Goal: Task Accomplishment & Management: Use online tool/utility

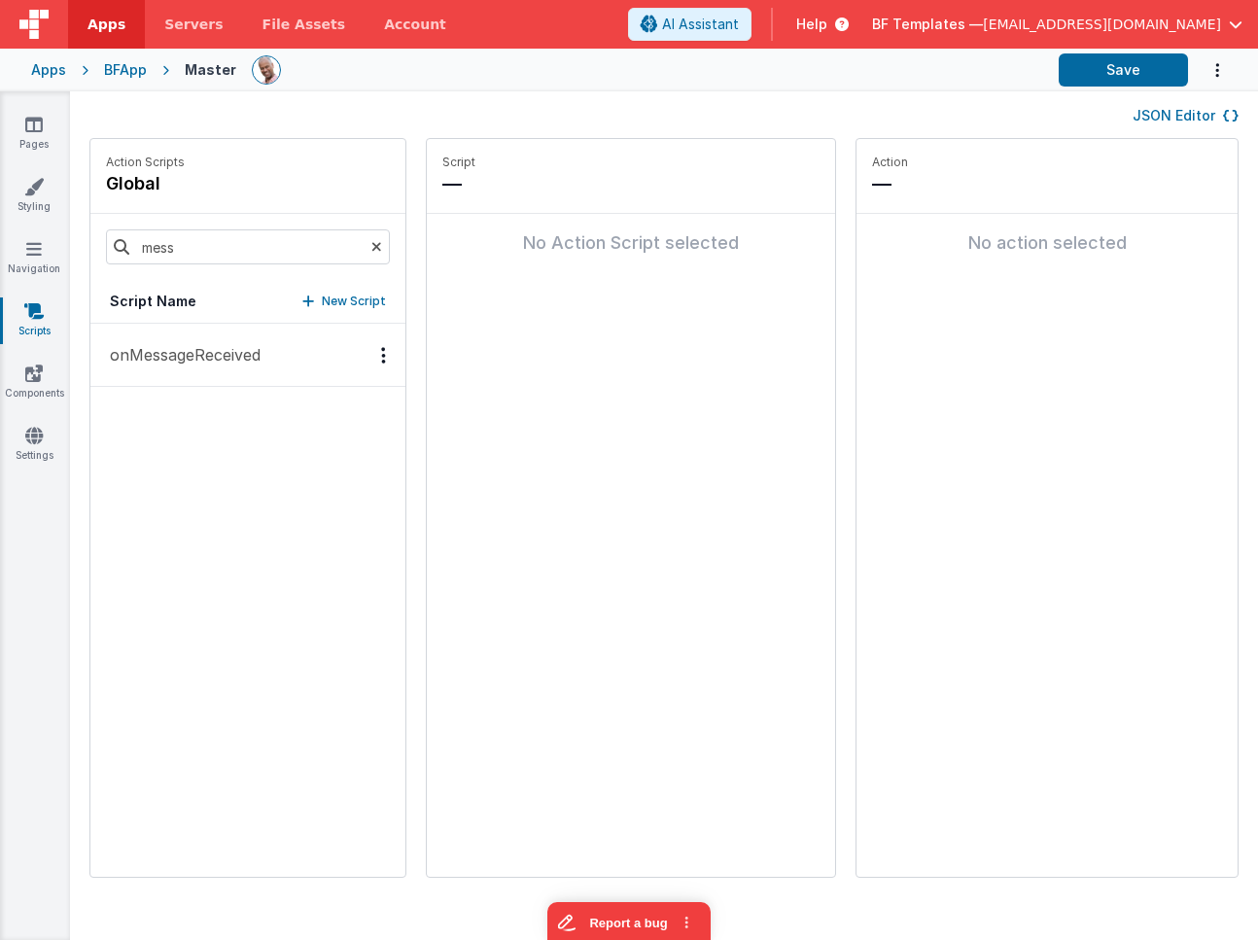
click at [173, 354] on p "onMessageReceived" at bounding box center [179, 354] width 162 height 23
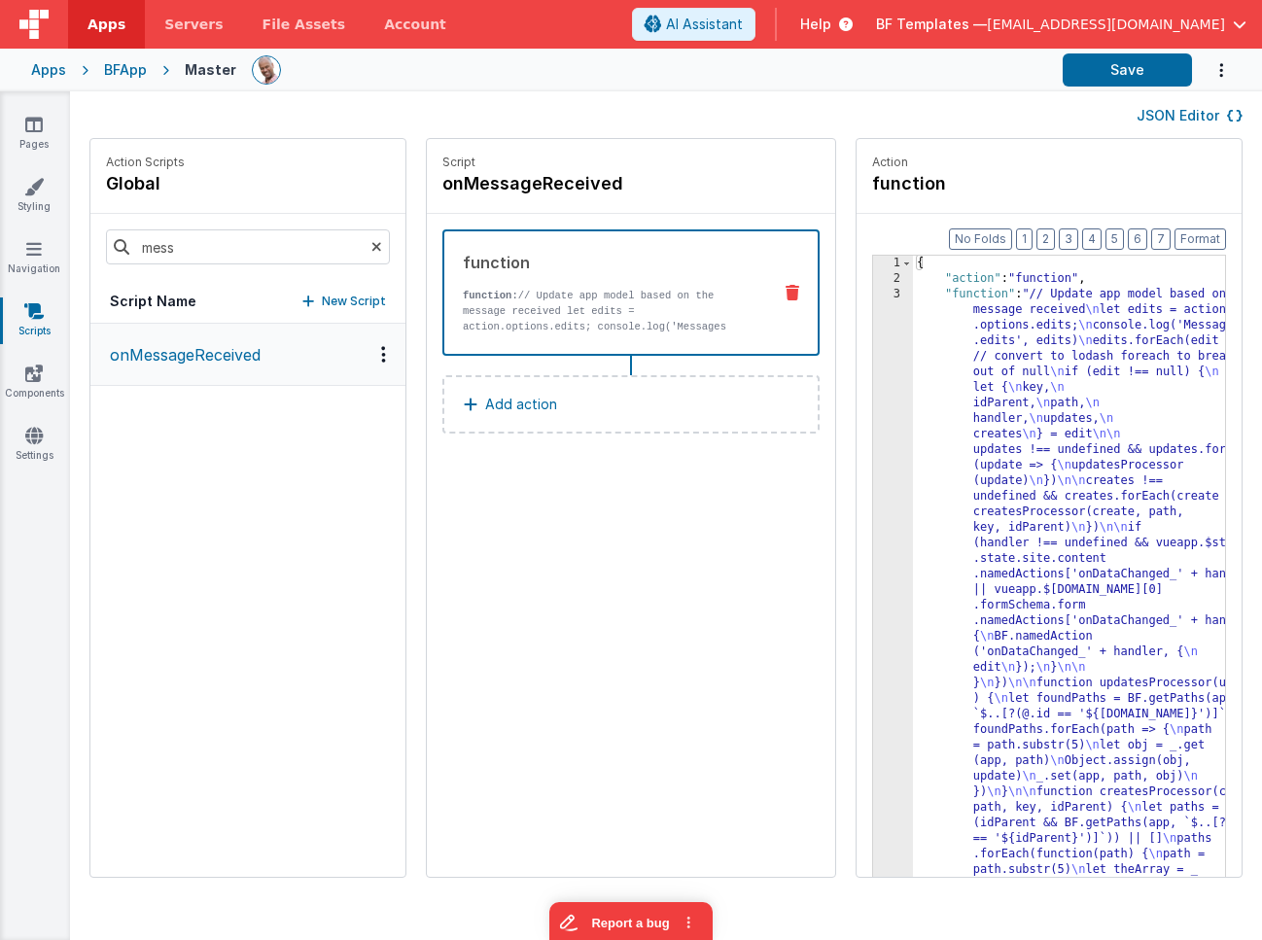
click at [913, 438] on div "{ "action" : "function" , "function" : "// Update app model based on the messag…" at bounding box center [1097, 954] width 369 height 1397
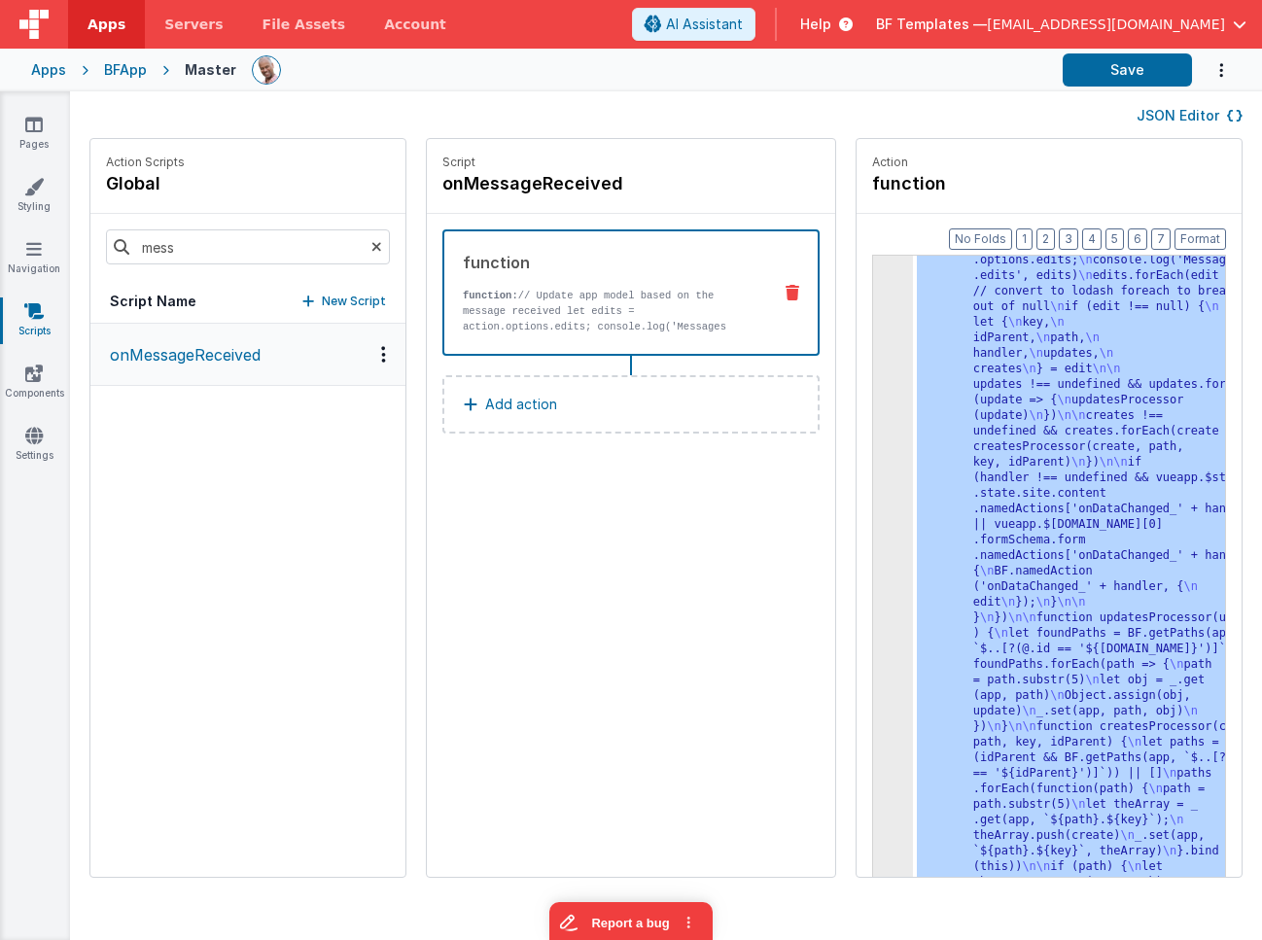
scroll to position [65, 0]
click at [913, 444] on div ""function" : "// Update app model based on the message received \n let edits = …" at bounding box center [1097, 920] width 369 height 1397
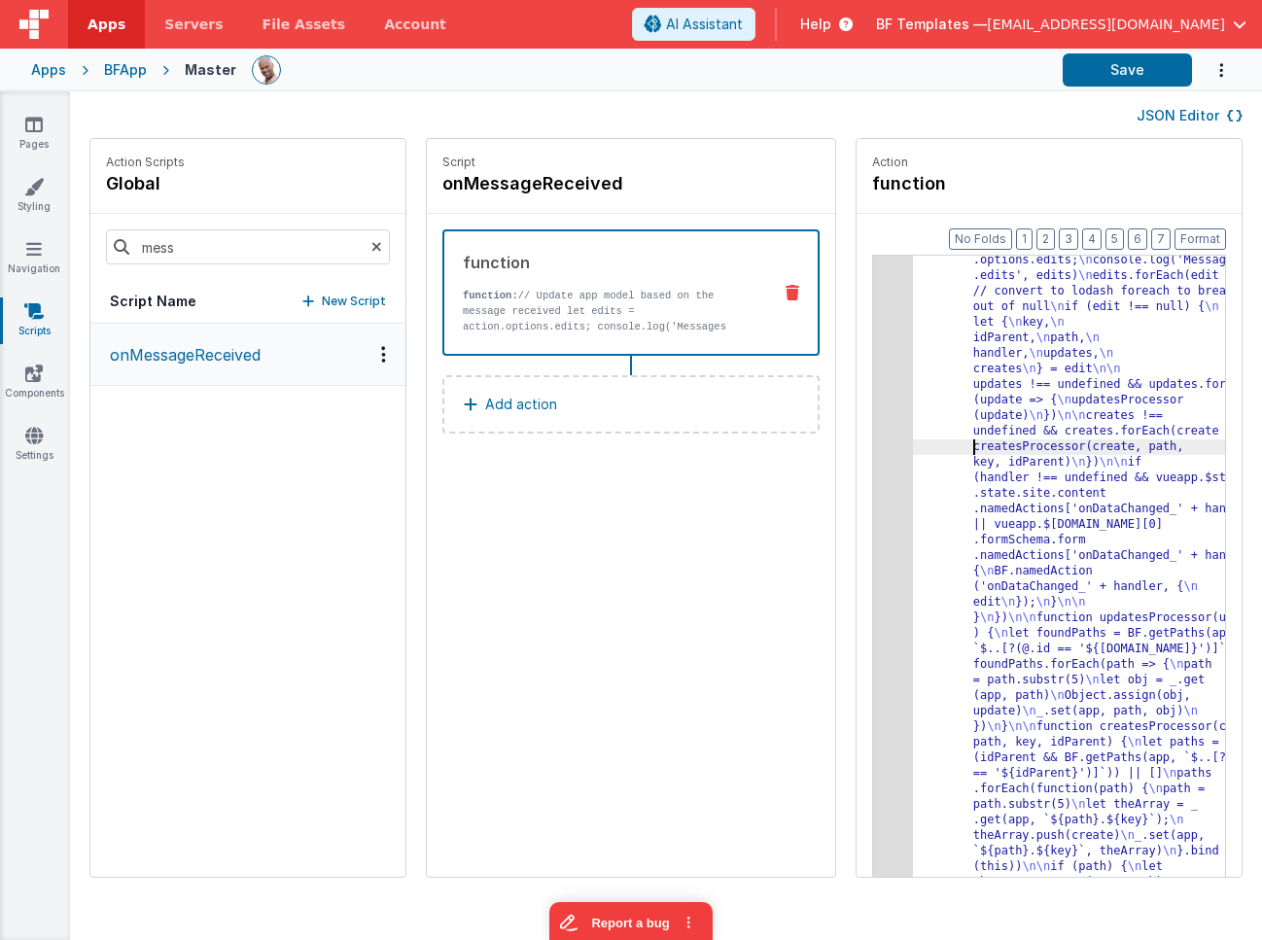
click at [873, 393] on div "3" at bounding box center [893, 572] width 40 height 700
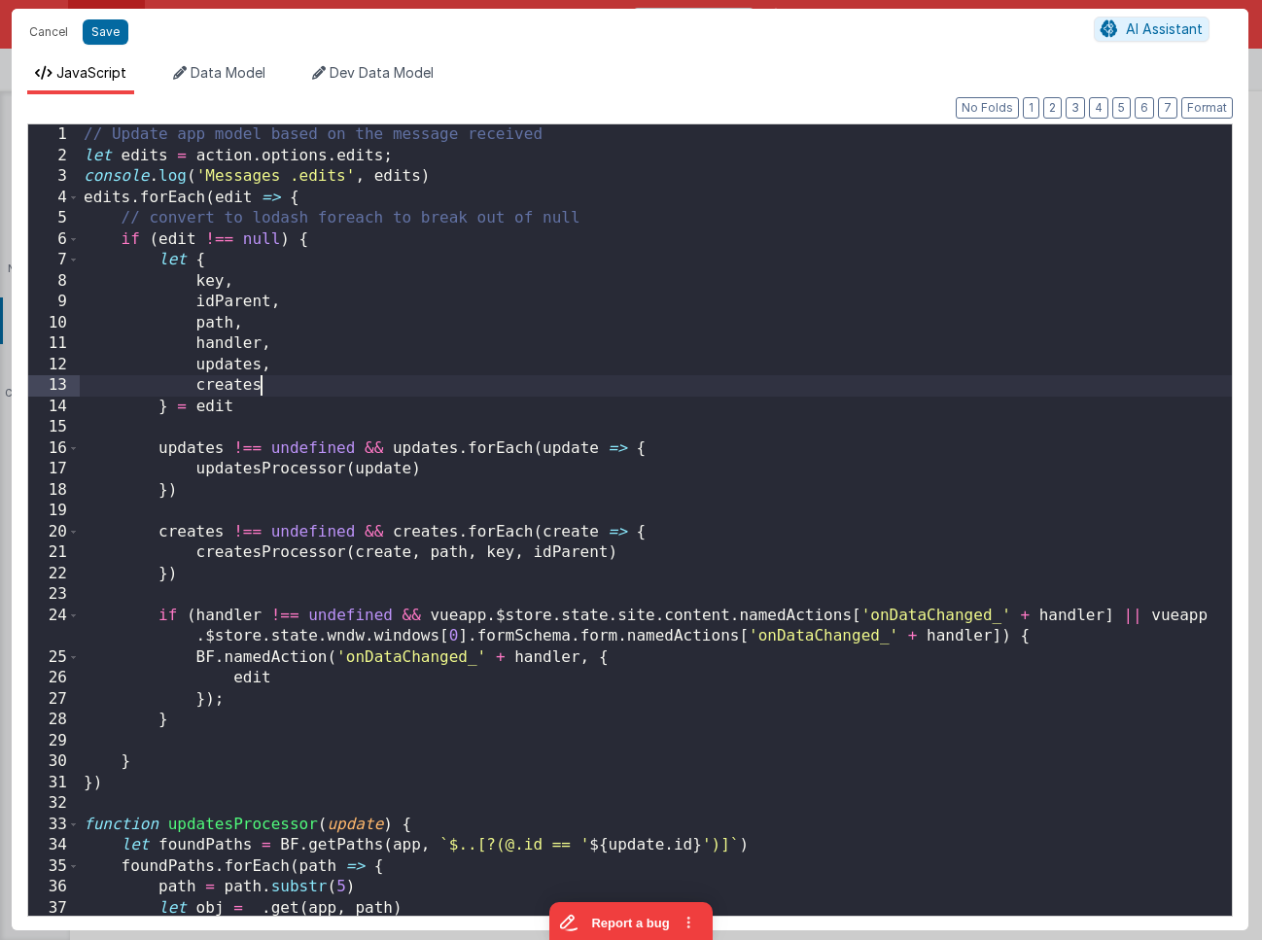
scroll to position [0, 0]
click at [834, 393] on div "// Update app model based on the message received let edits = action . options …" at bounding box center [656, 546] width 1152 height 845
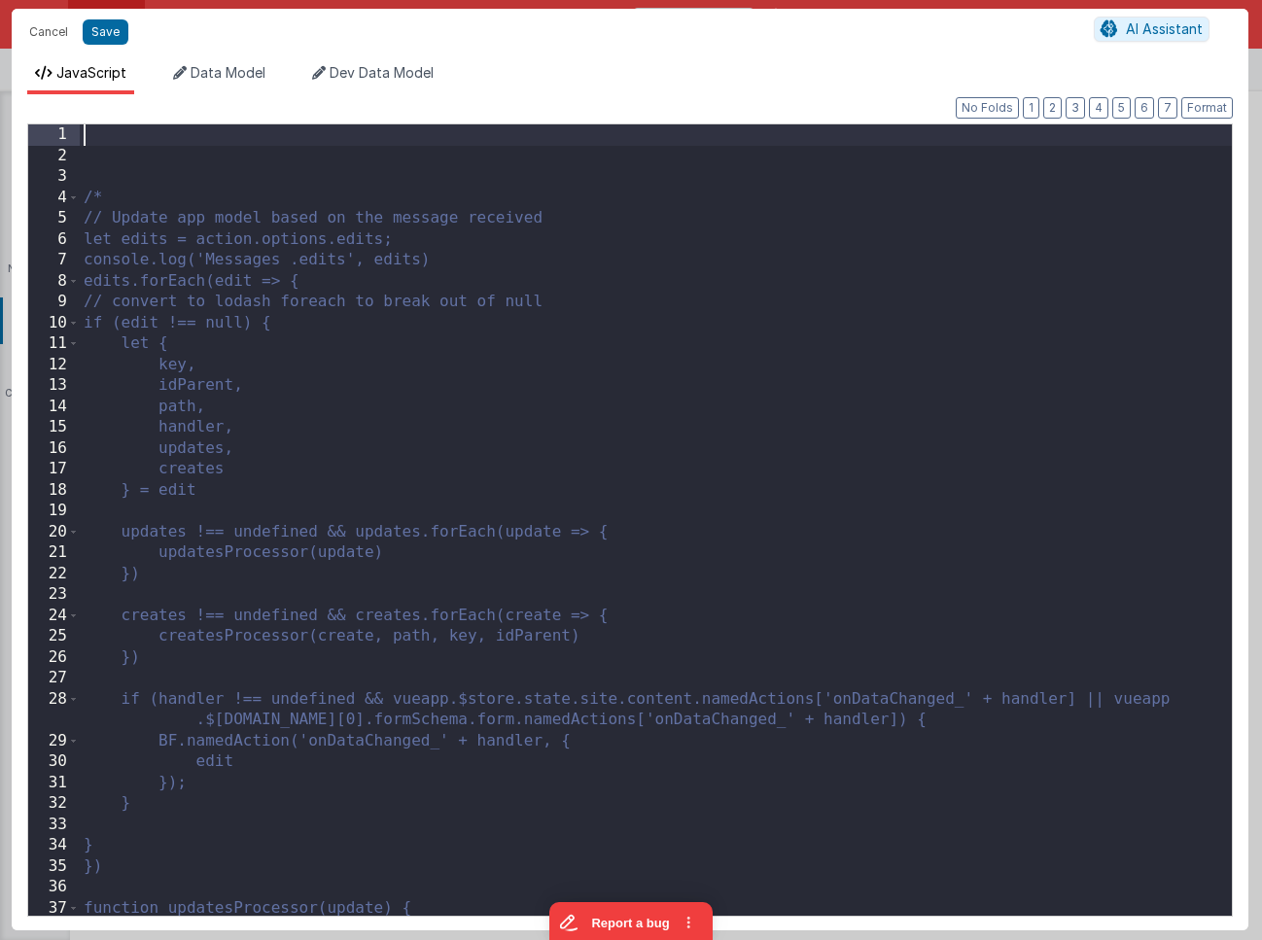
scroll to position [3105, 0]
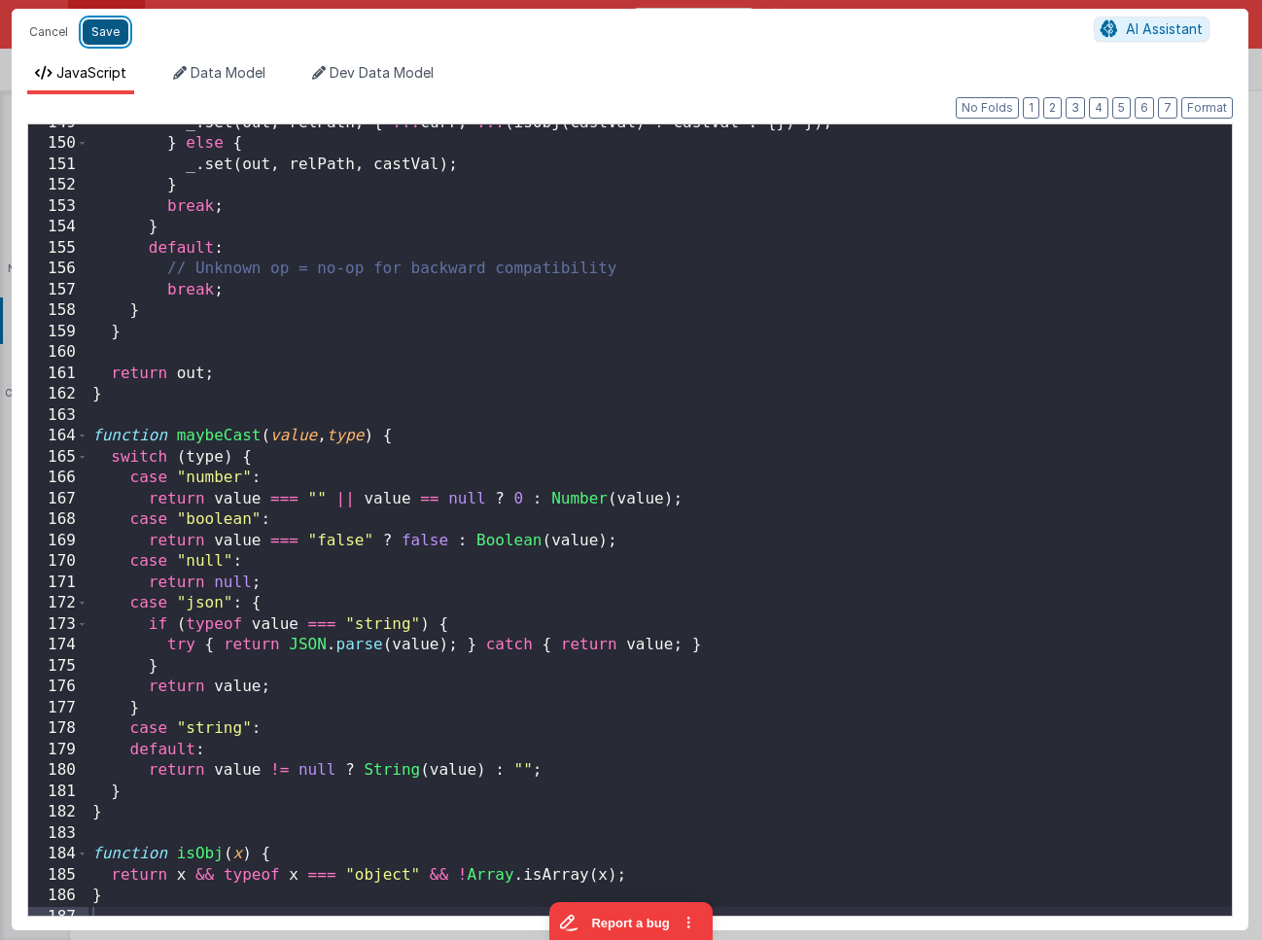
click at [109, 35] on button "Save" at bounding box center [106, 31] width 46 height 25
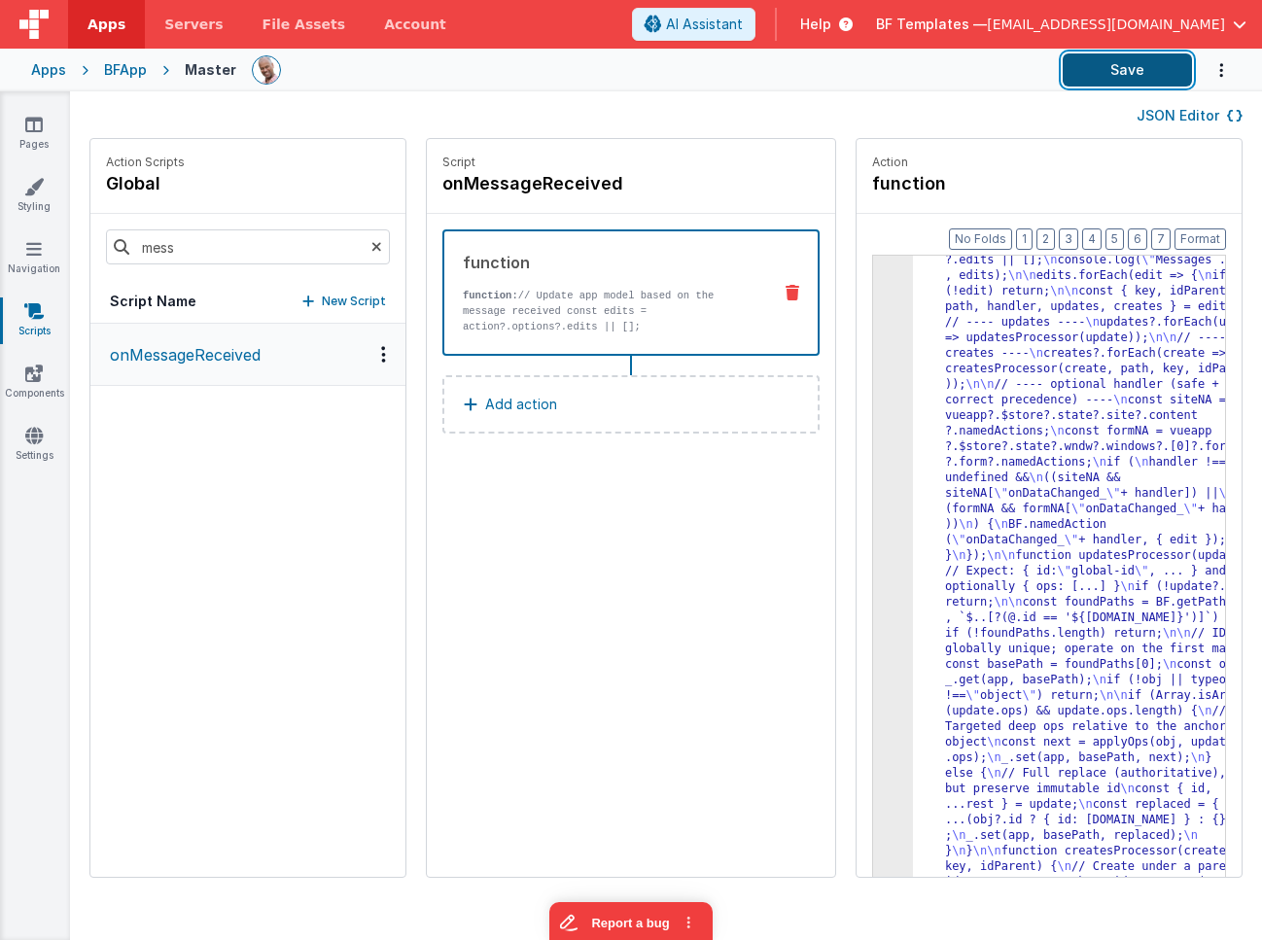
click at [1077, 72] on button "Save" at bounding box center [1127, 69] width 129 height 33
click at [745, 100] on div "JSON Editor" at bounding box center [666, 114] width 1192 height 47
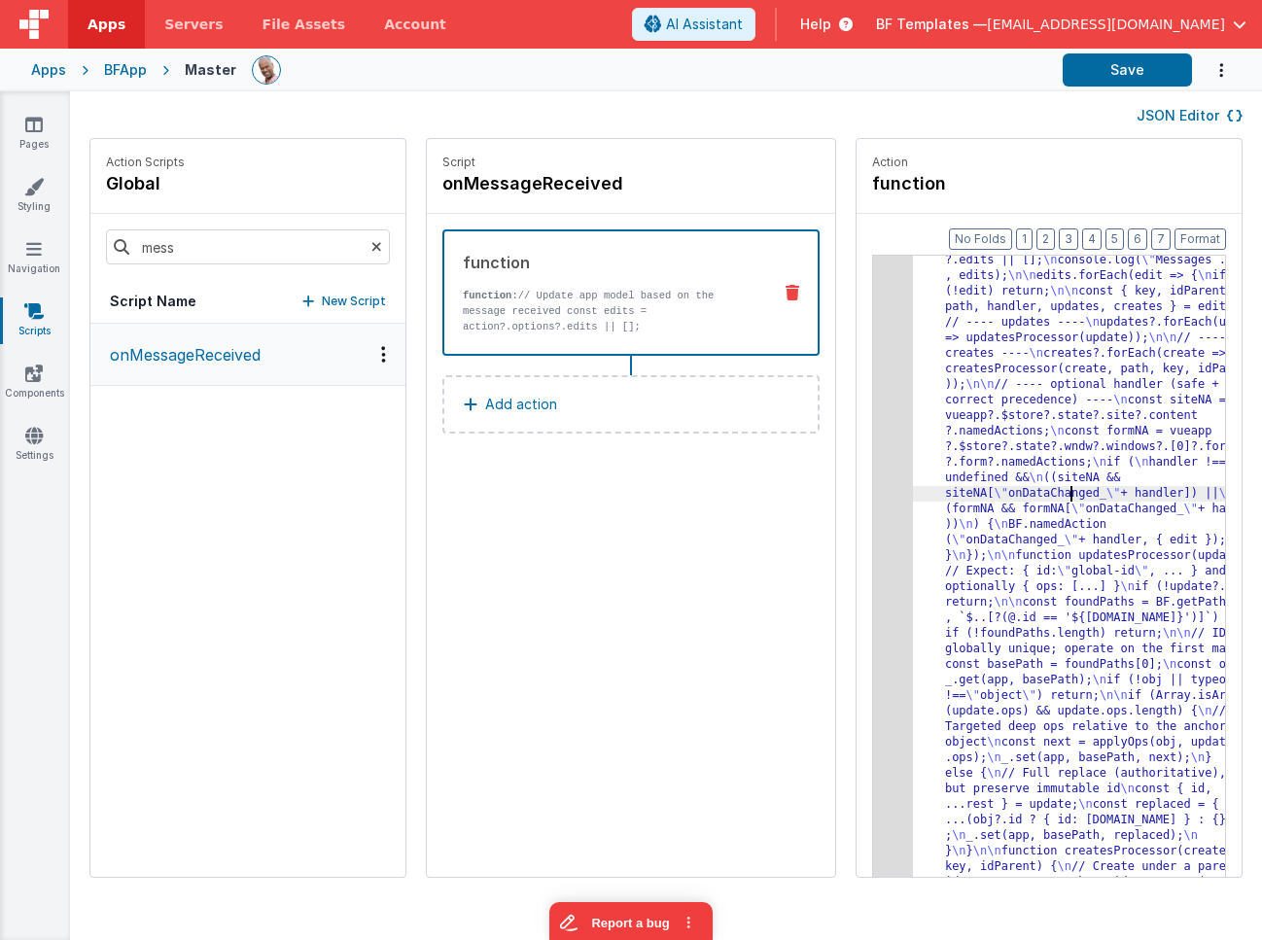
drag, startPoint x: 1017, startPoint y: 492, endPoint x: 843, endPoint y: 427, distance: 185.8
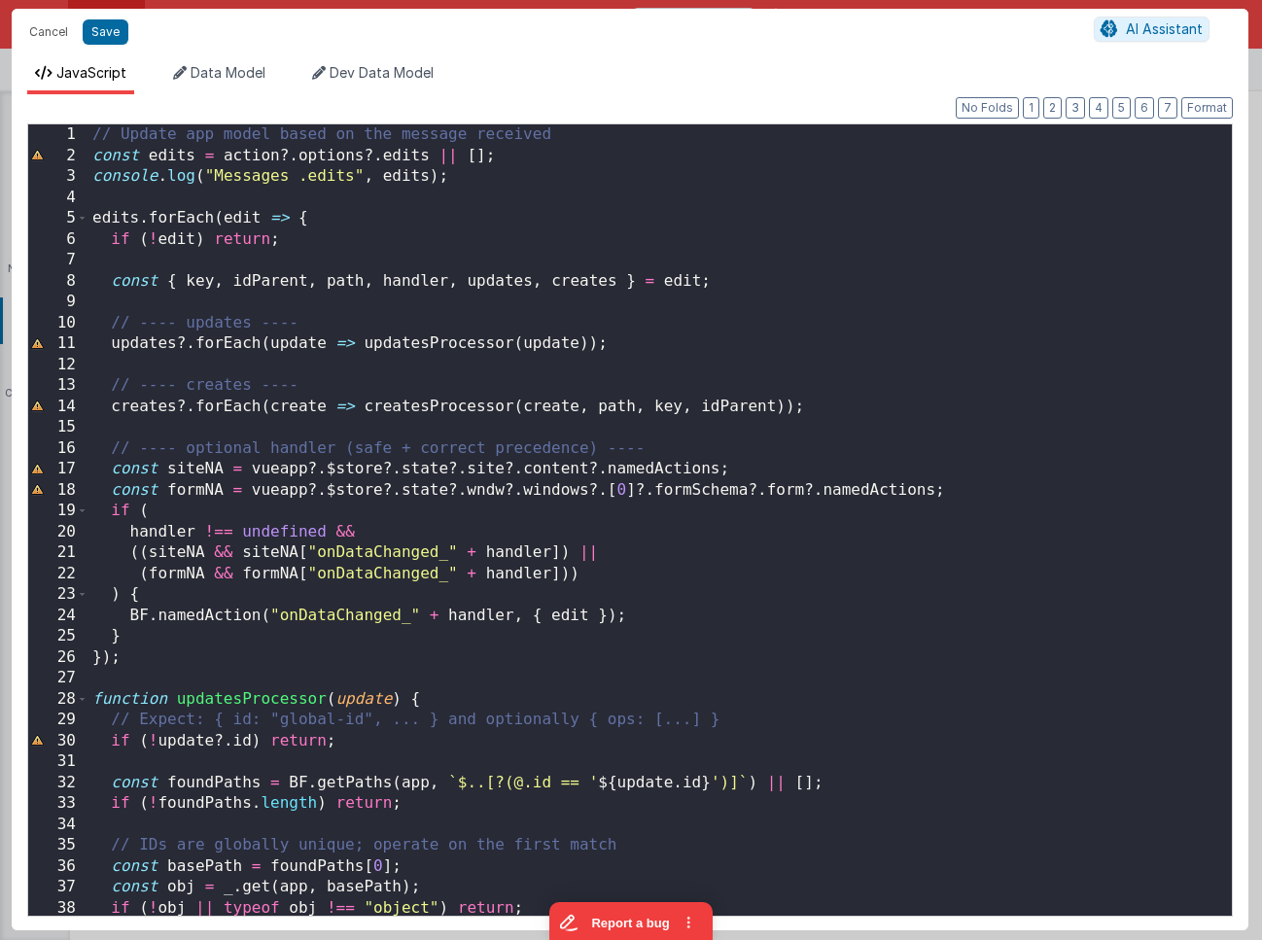
scroll to position [1, 0]
click at [1077, 104] on button "3" at bounding box center [1075, 107] width 19 height 21
click at [1057, 104] on button "2" at bounding box center [1052, 107] width 18 height 21
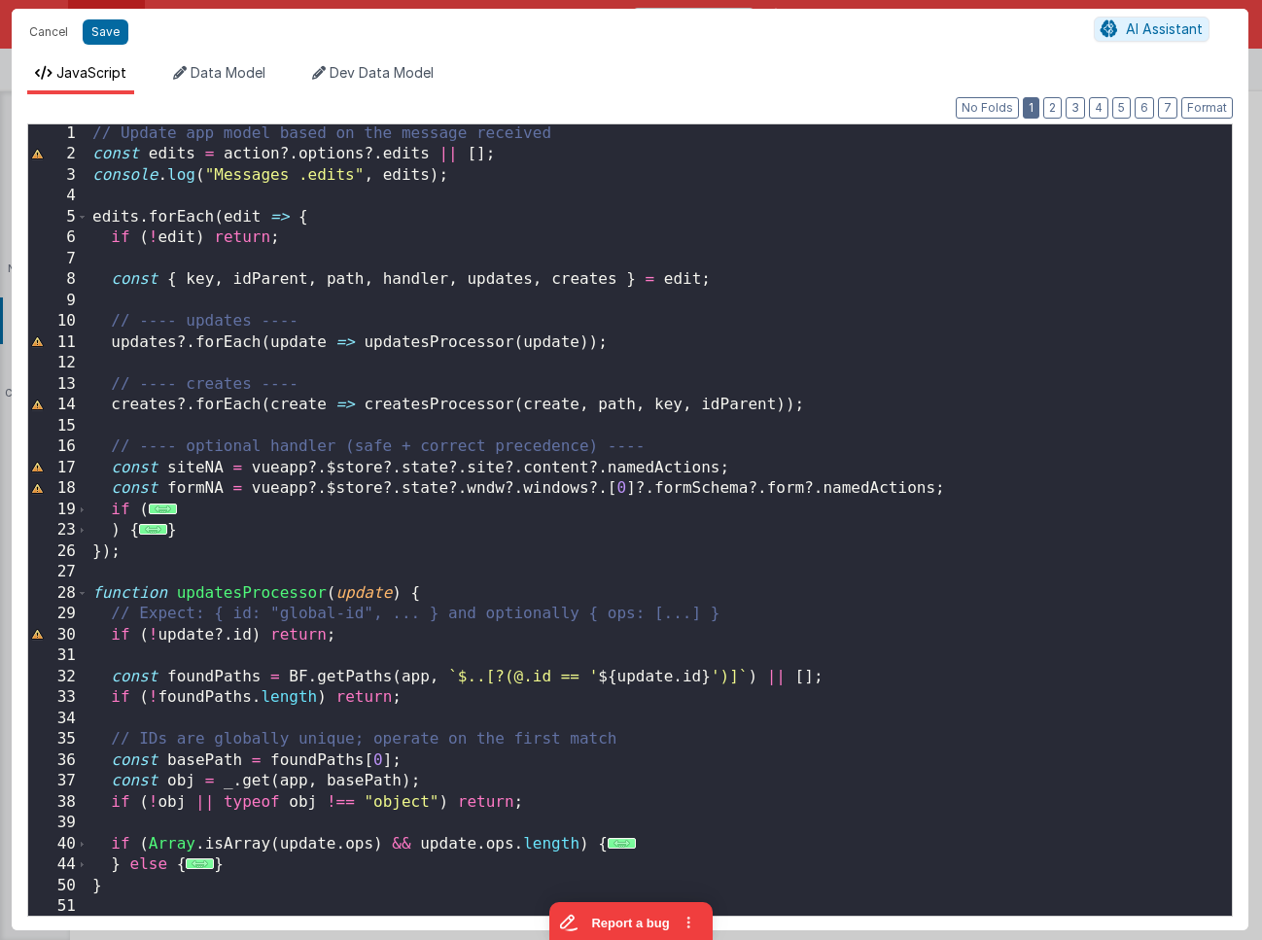
click at [1036, 105] on button "1" at bounding box center [1031, 107] width 17 height 21
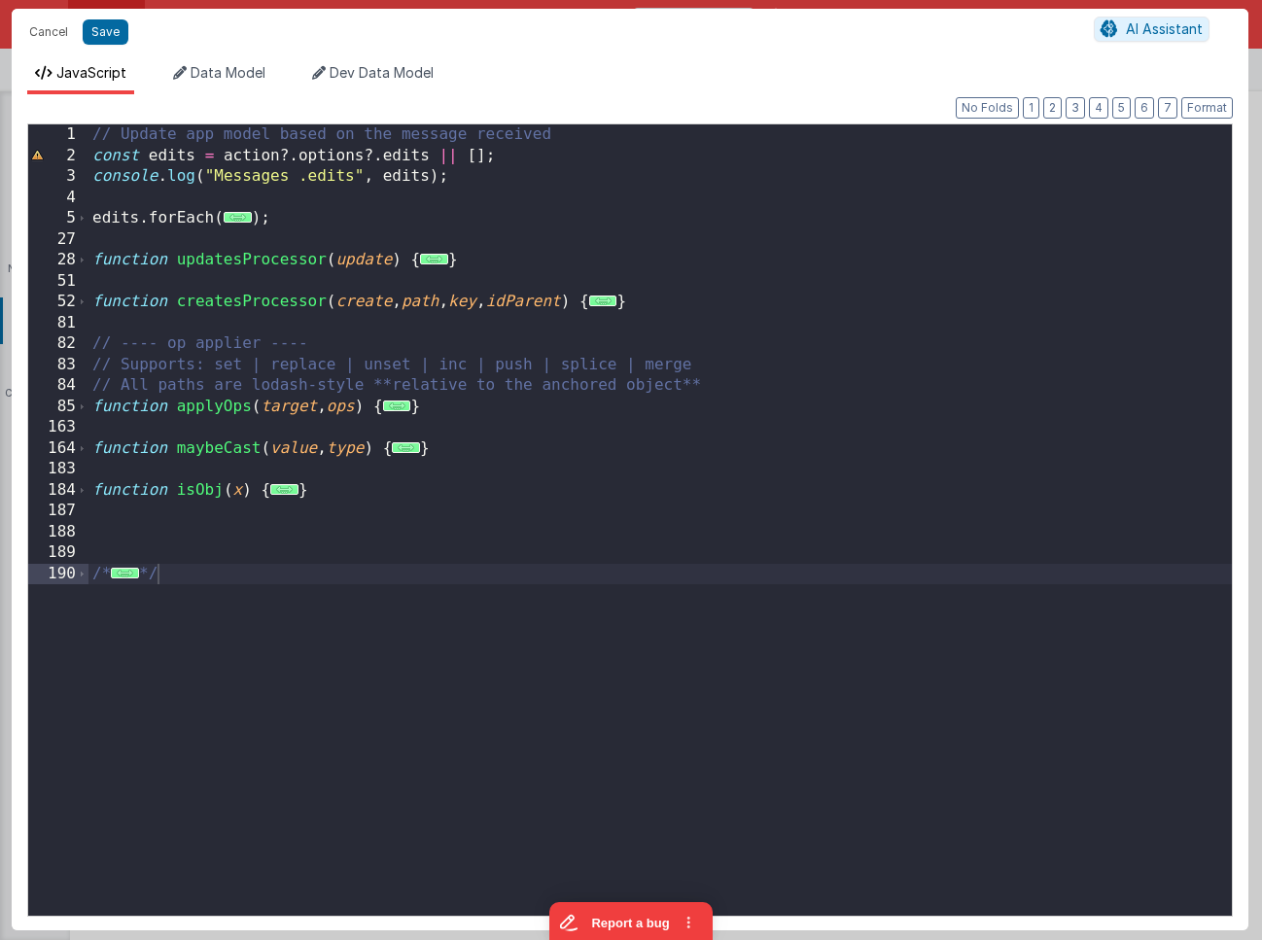
click at [140, 566] on div "// Update app model based on the message received const edits = action ?. optio…" at bounding box center [659, 540] width 1143 height 833
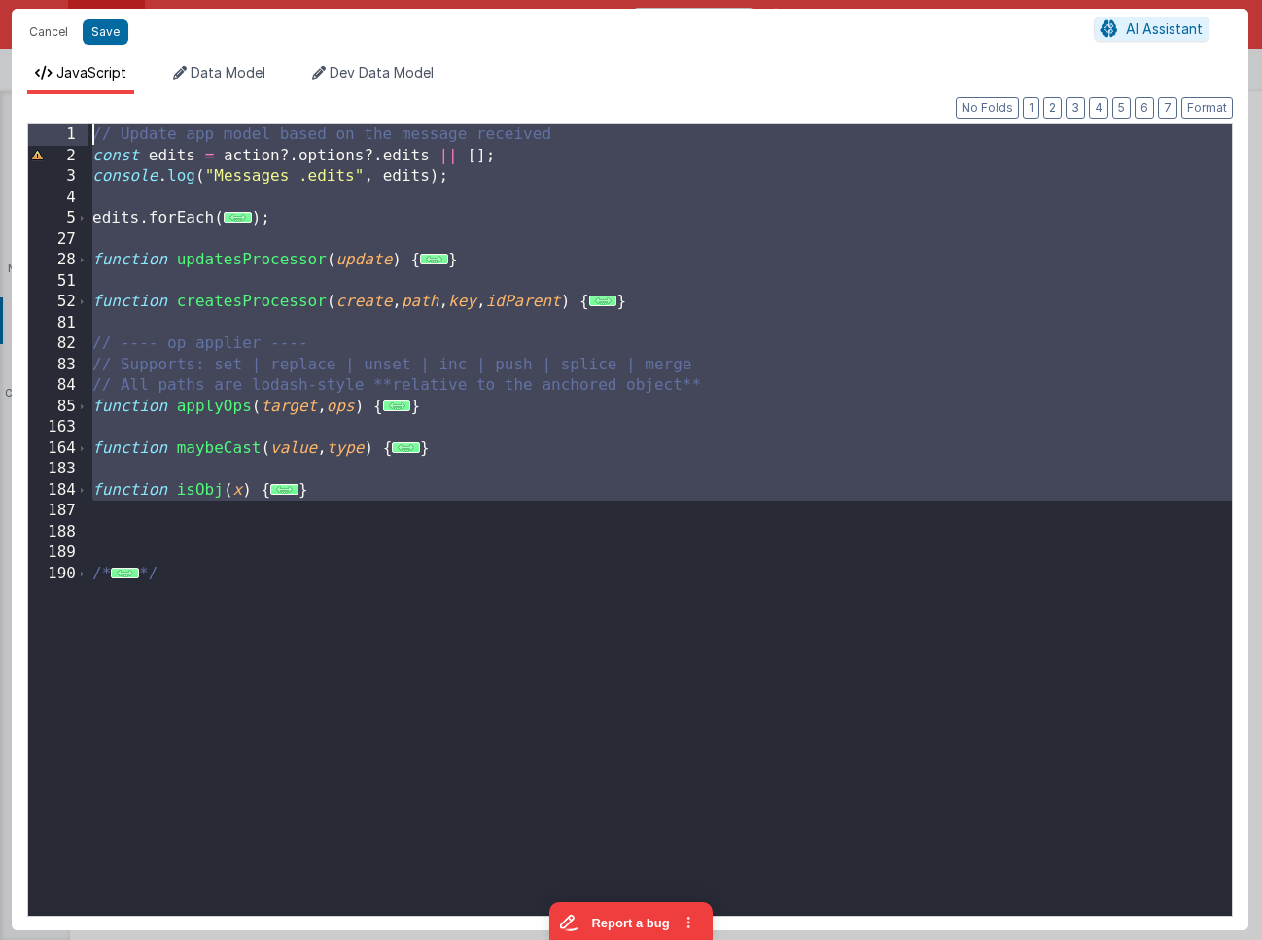
drag, startPoint x: 241, startPoint y: 521, endPoint x: -166, endPoint y: -81, distance: 726.7
click at [0, 0] on html "Cancel Save AI Assistant JavaScript Data Model Dev Data Model Format 7 6 5 4 3 …" at bounding box center [631, 470] width 1262 height 940
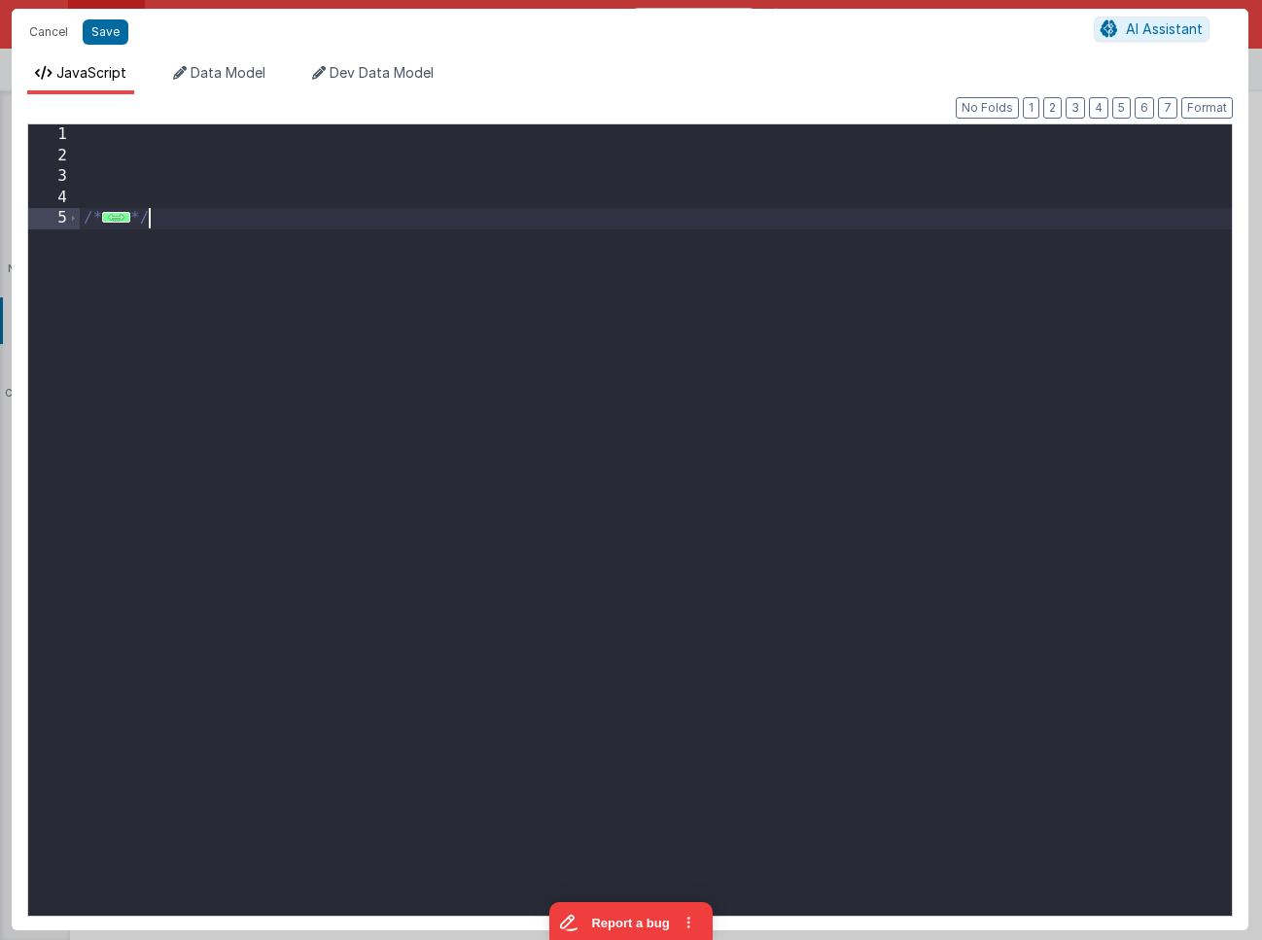
click at [281, 247] on div "/* ... */" at bounding box center [656, 540] width 1152 height 833
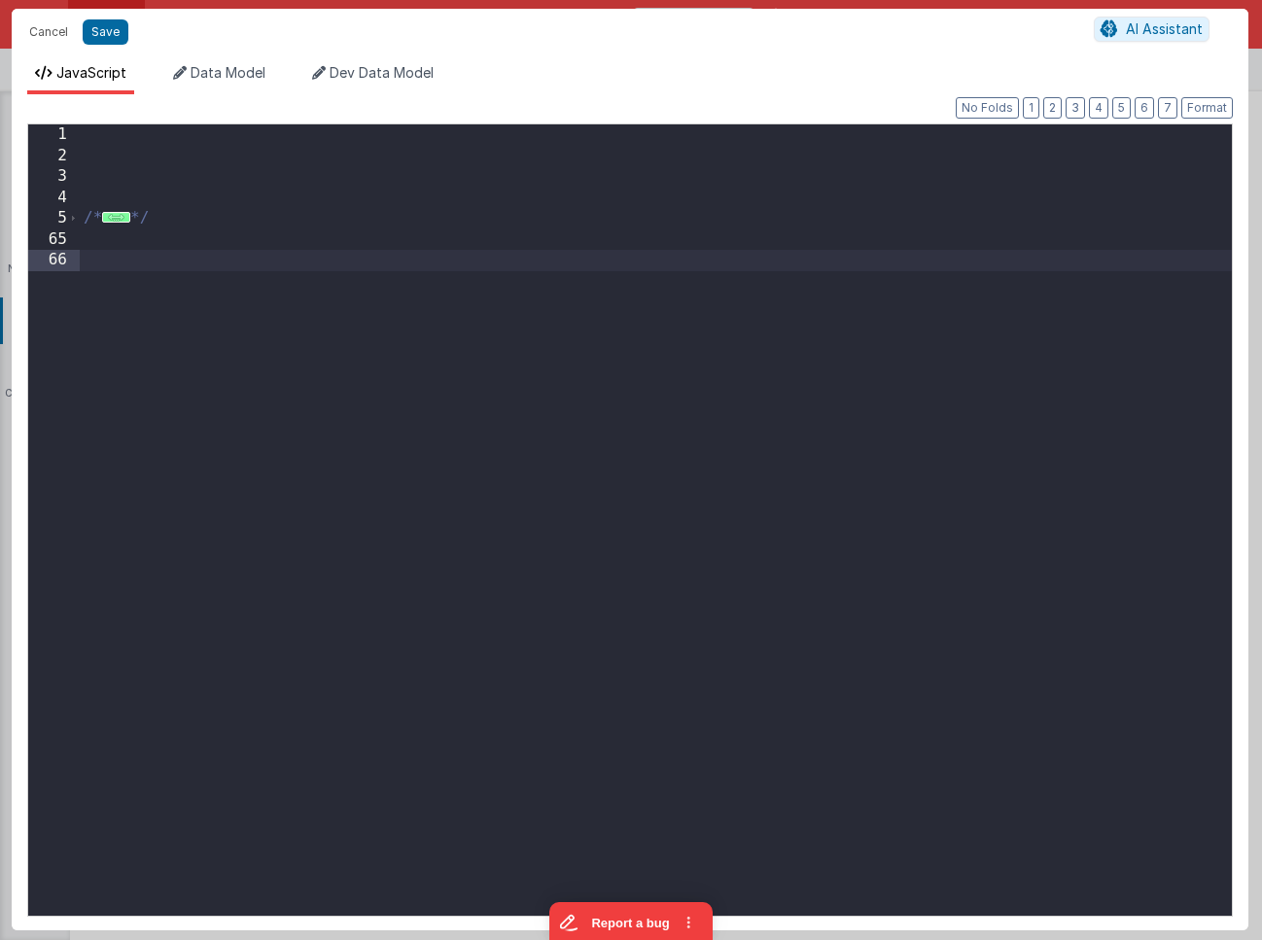
click at [187, 143] on div "/* ... */" at bounding box center [656, 540] width 1152 height 833
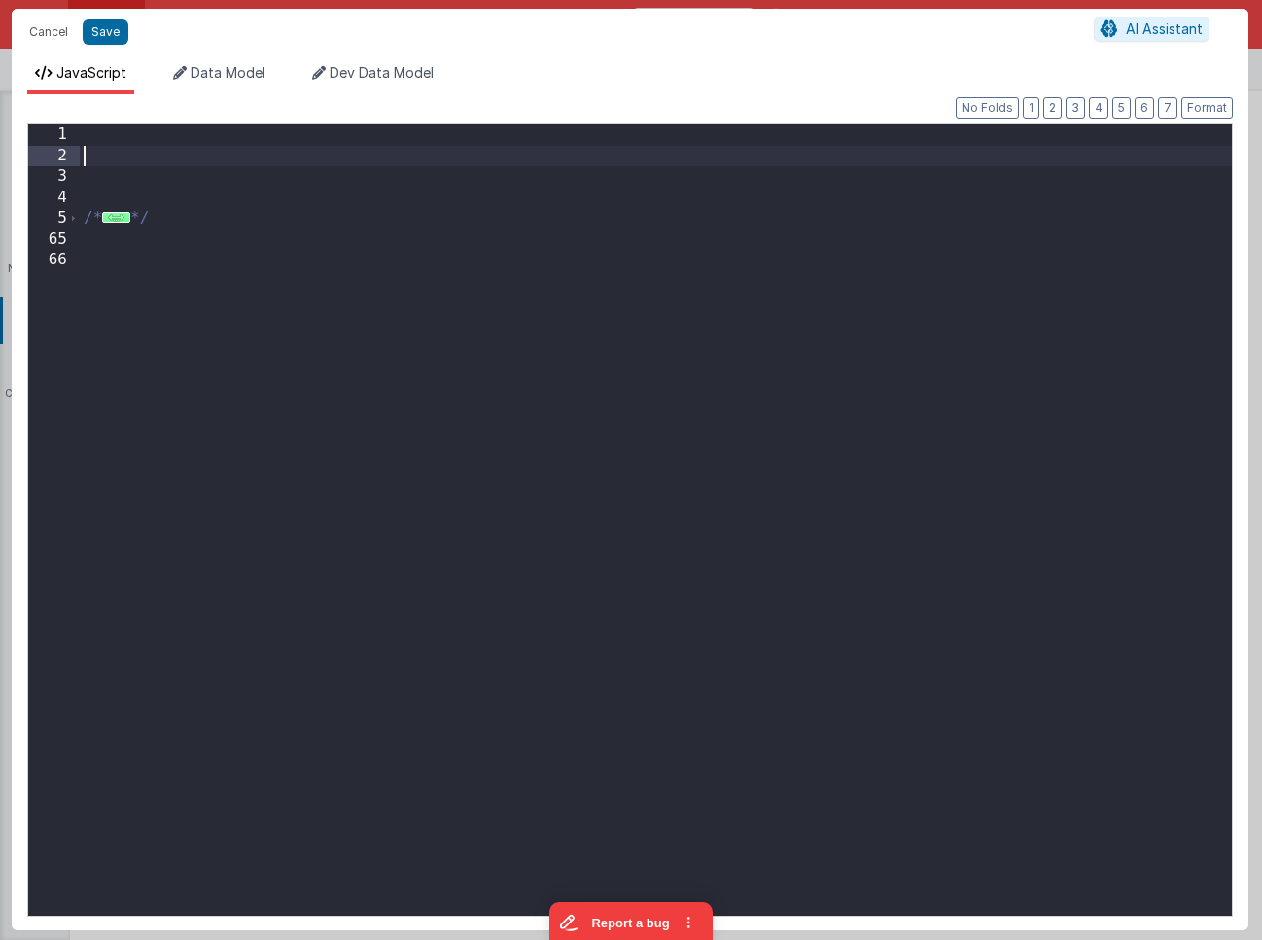
click at [144, 147] on div "/* ... */" at bounding box center [656, 540] width 1152 height 833
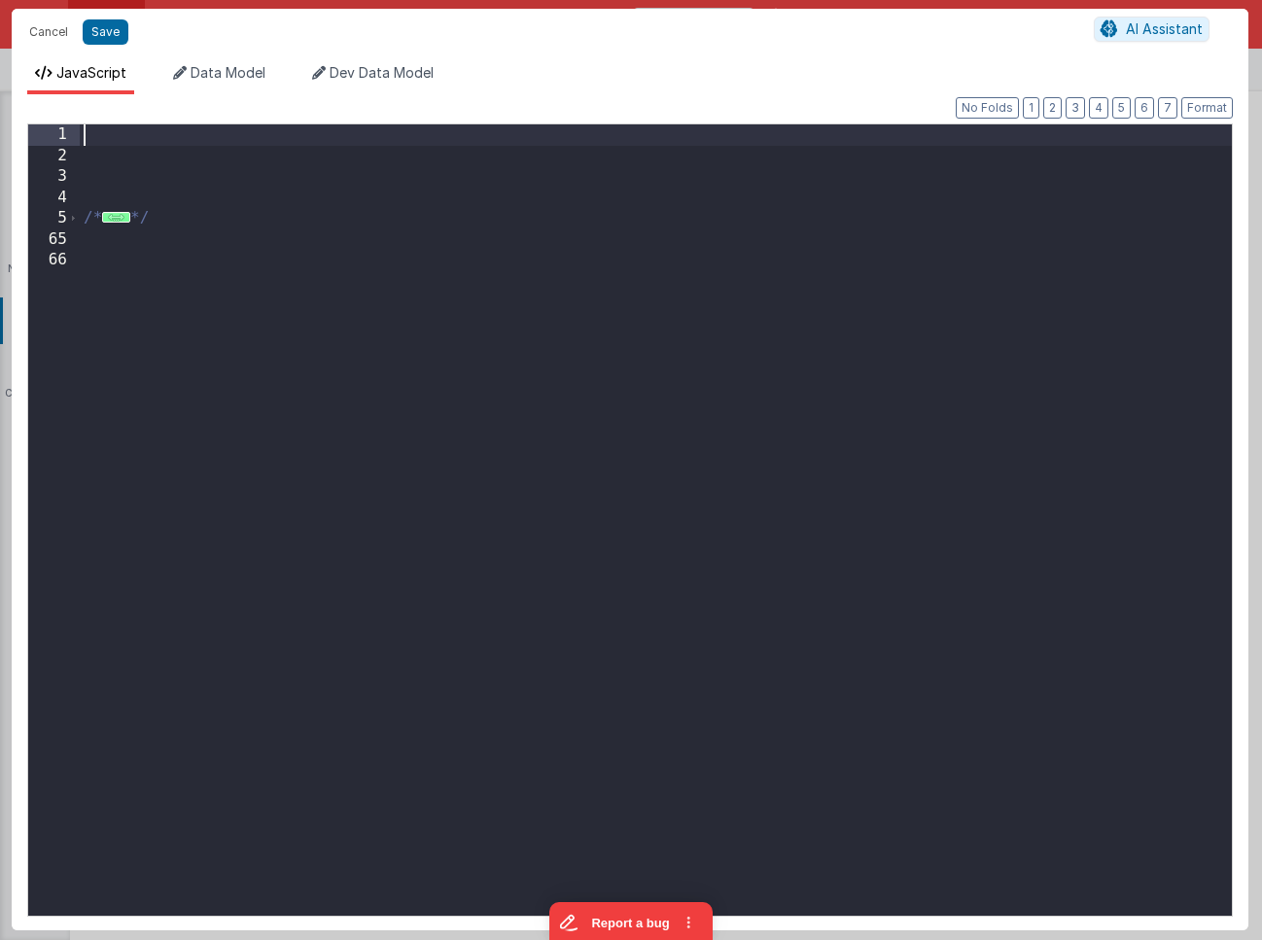
scroll to position [3326, 0]
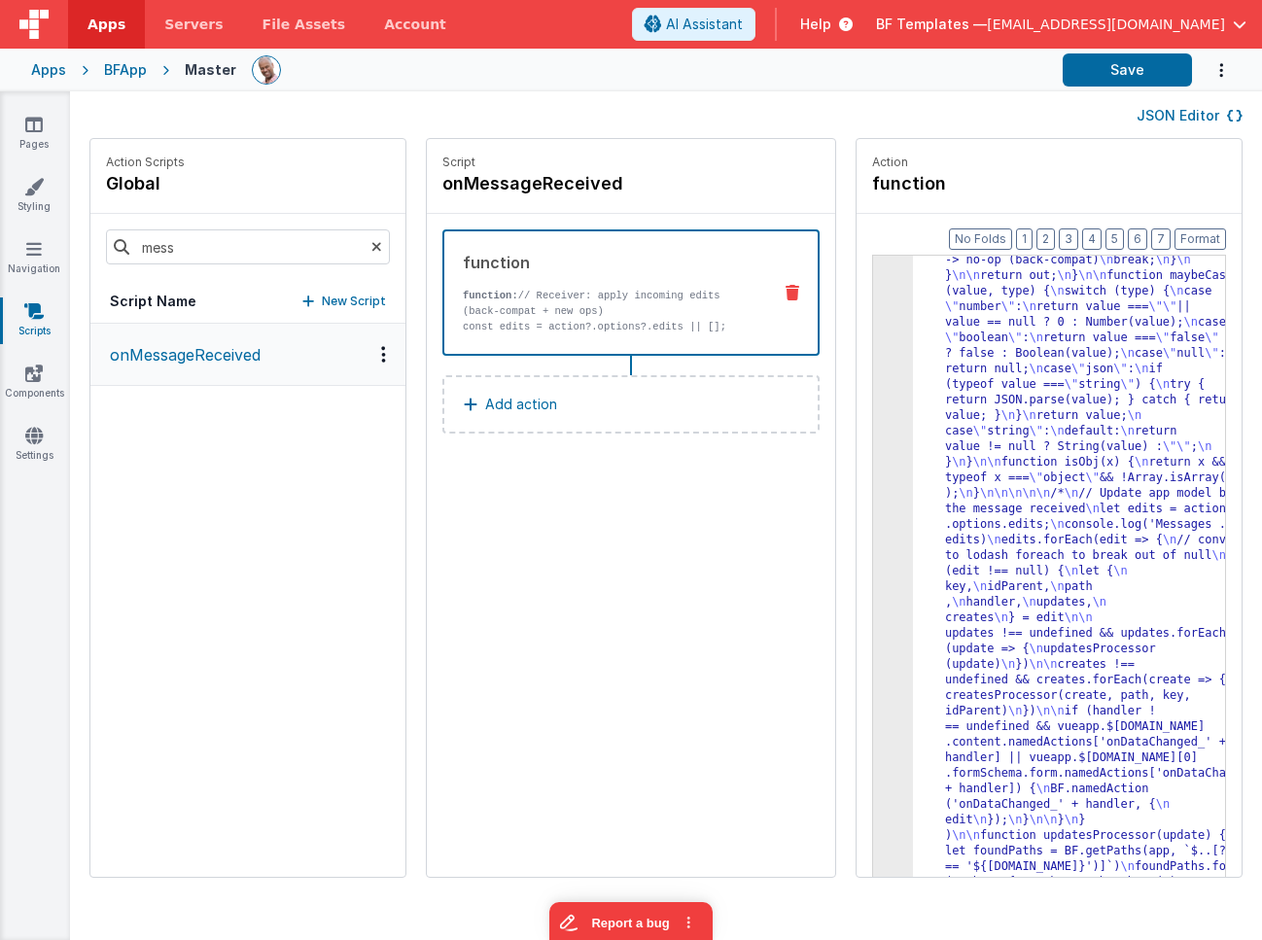
drag, startPoint x: 978, startPoint y: 333, endPoint x: 963, endPoint y: 332, distance: 14.7
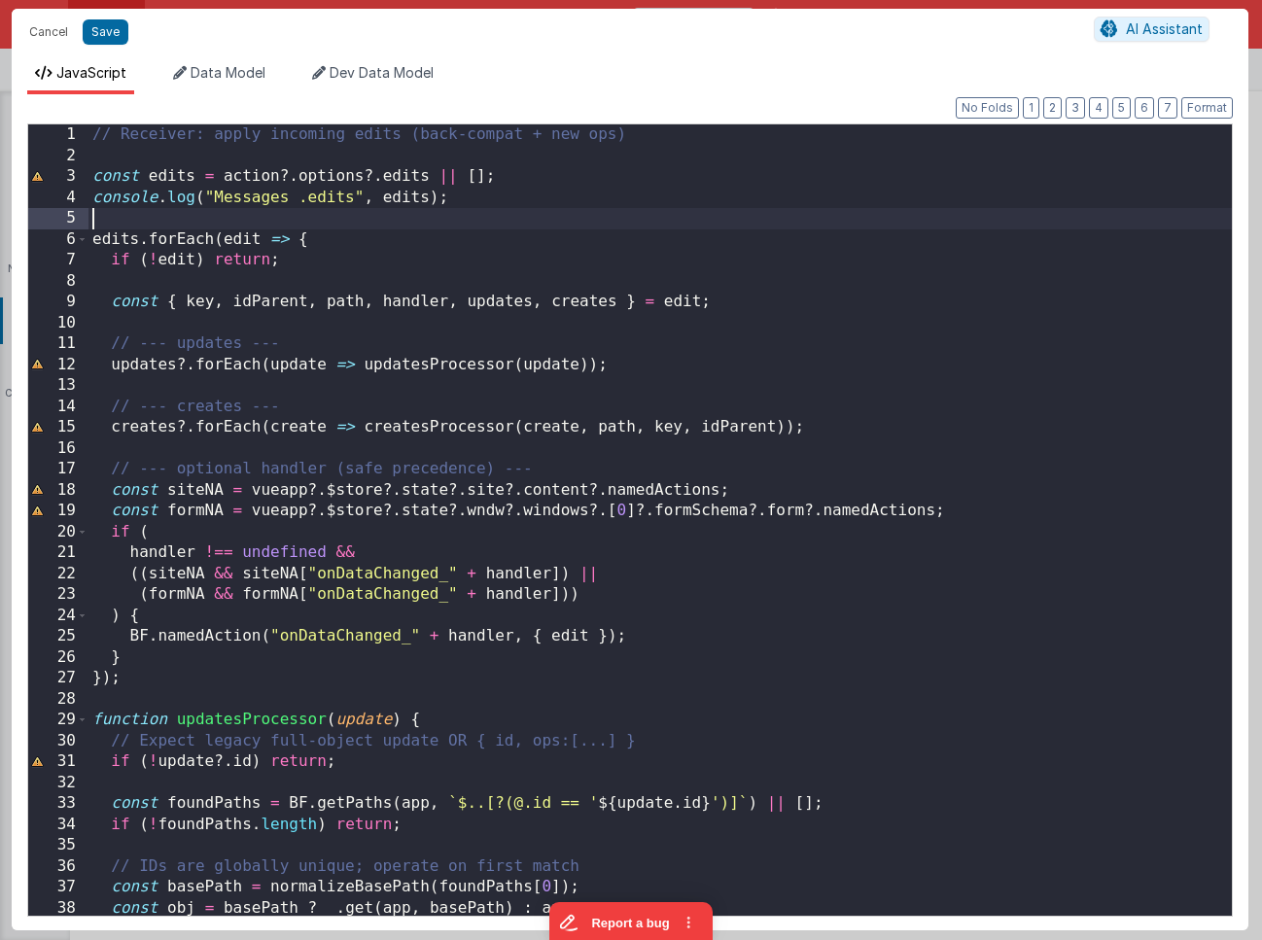
click at [697, 227] on div "// Receiver: apply incoming edits (back-compat + new ops) const edits = action …" at bounding box center [659, 540] width 1143 height 833
click at [87, 243] on span at bounding box center [82, 239] width 11 height 21
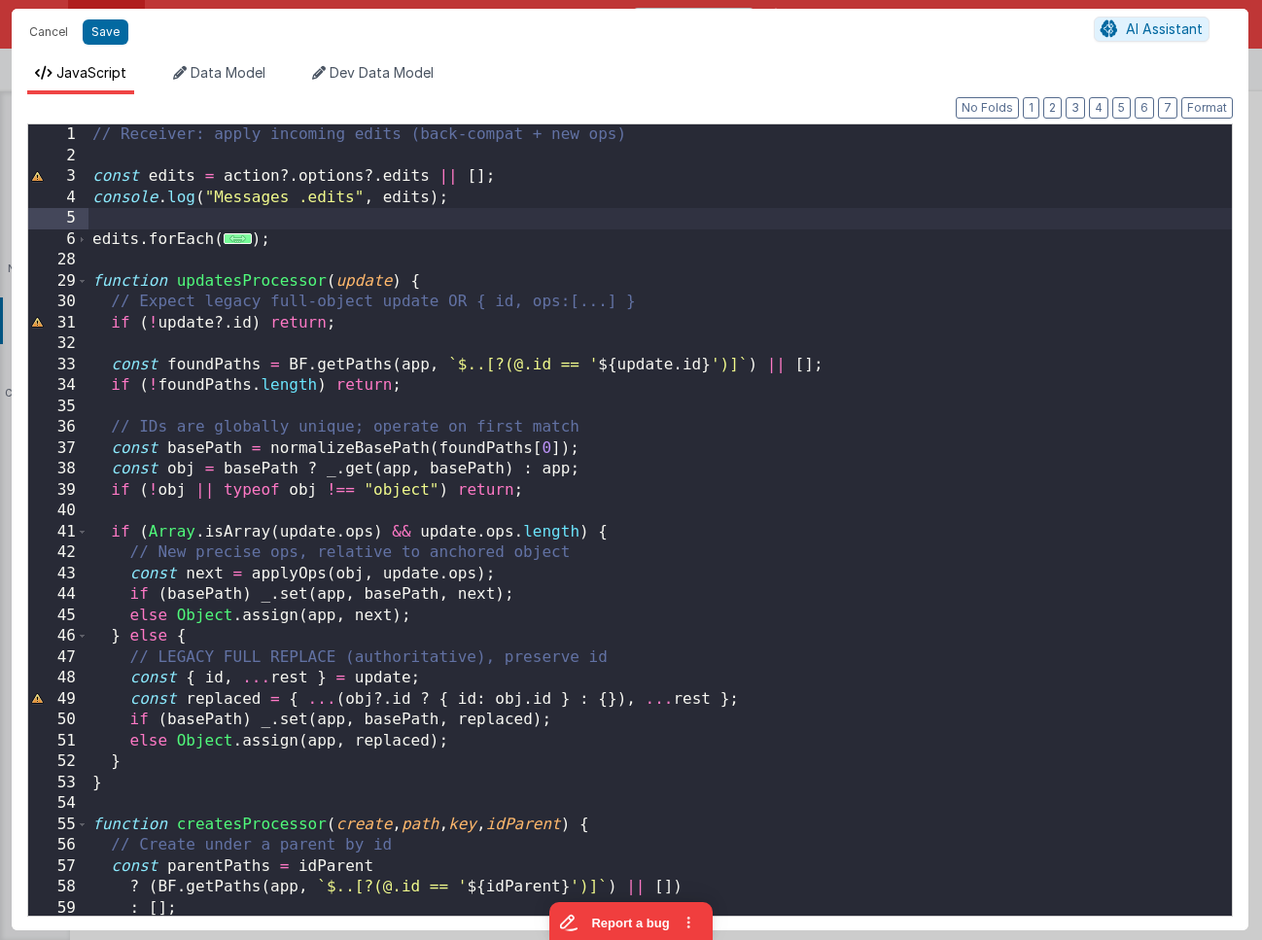
click at [234, 226] on div "// Receiver: apply incoming edits (back-compat + new ops) const edits = action …" at bounding box center [659, 540] width 1143 height 833
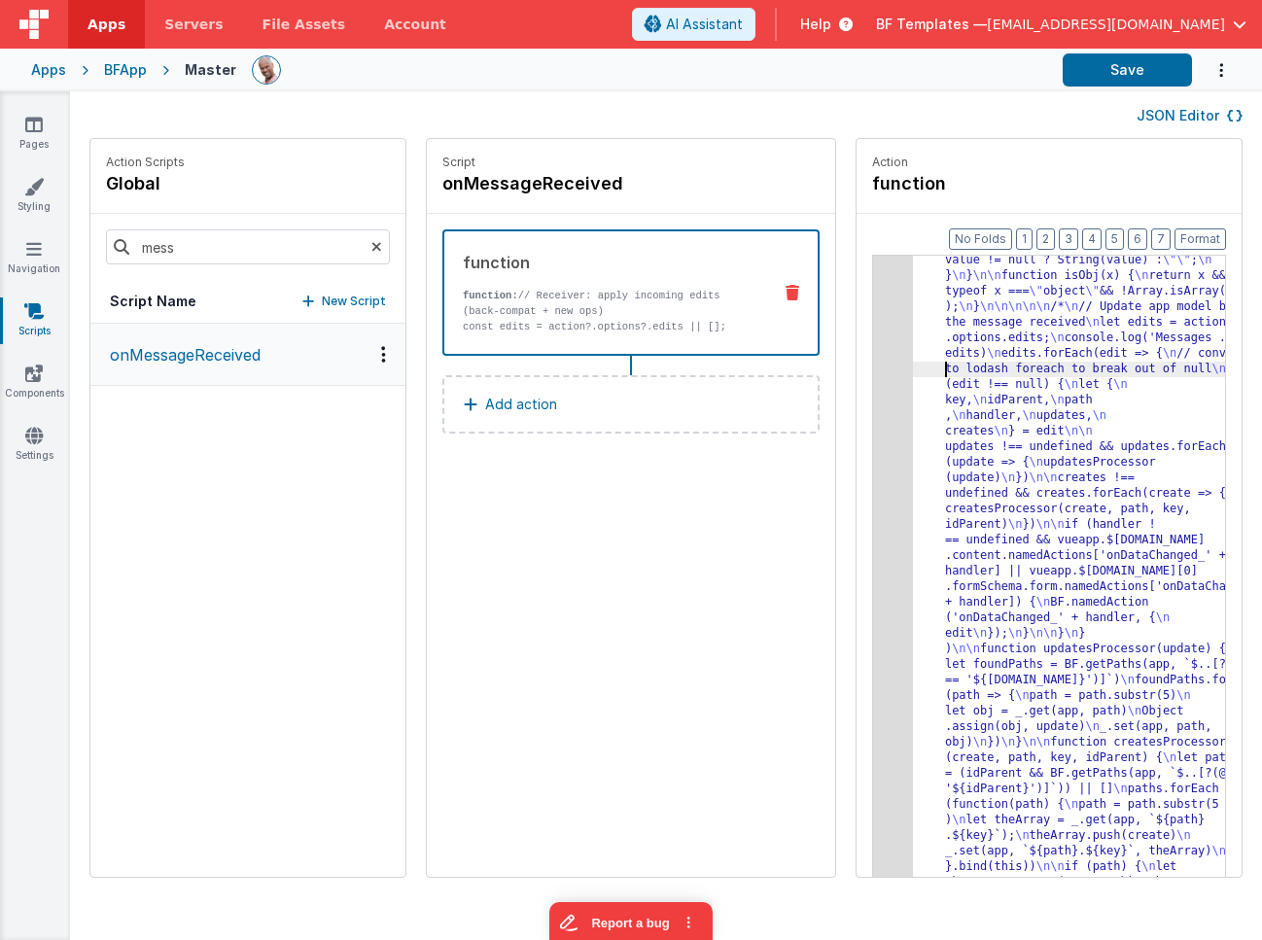
drag, startPoint x: 890, startPoint y: 364, endPoint x: 876, endPoint y: 354, distance: 16.7
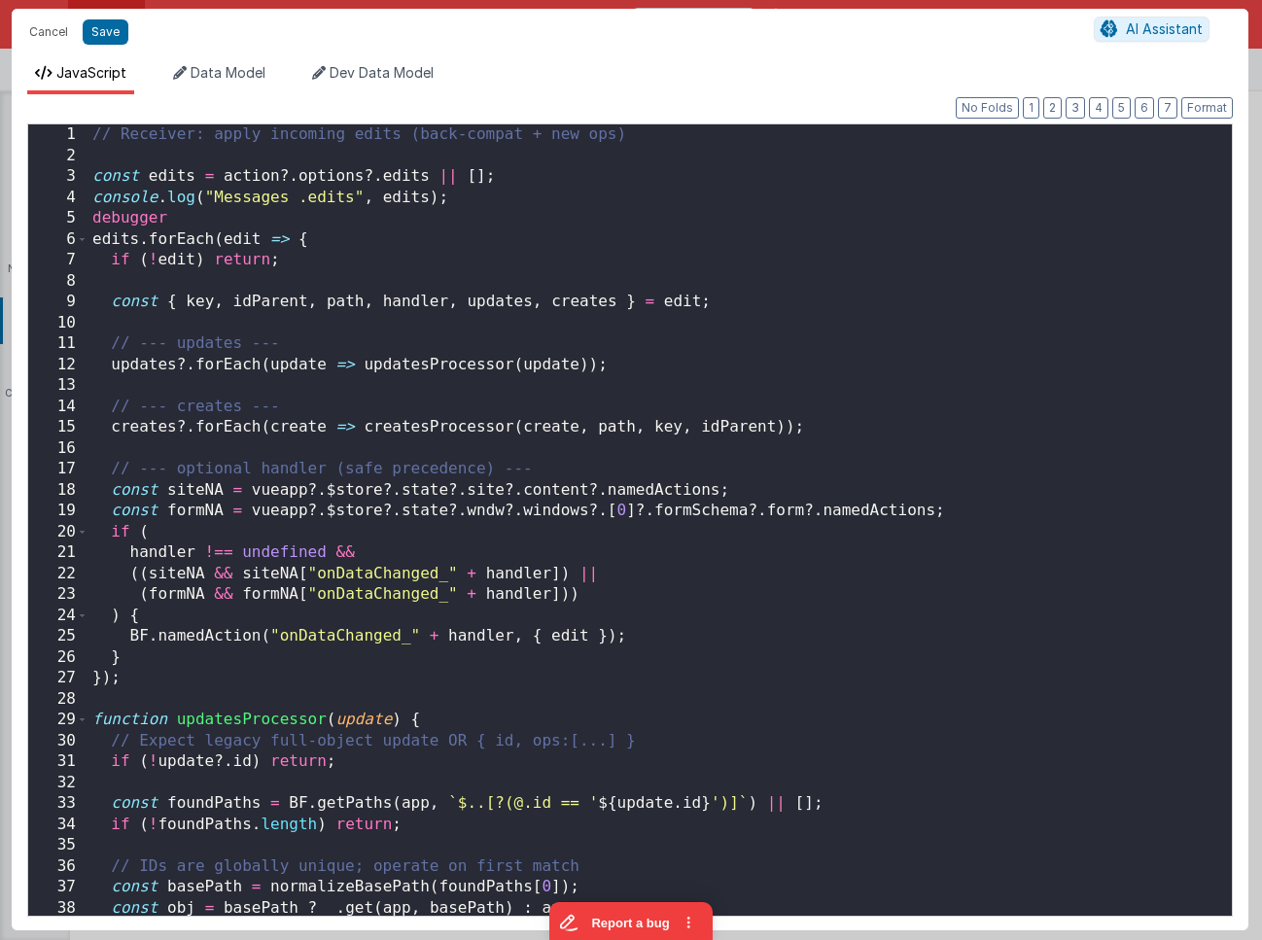
click at [824, 311] on div "// Receiver: apply incoming edits (back-compat + new ops) const edits = action …" at bounding box center [659, 540] width 1143 height 833
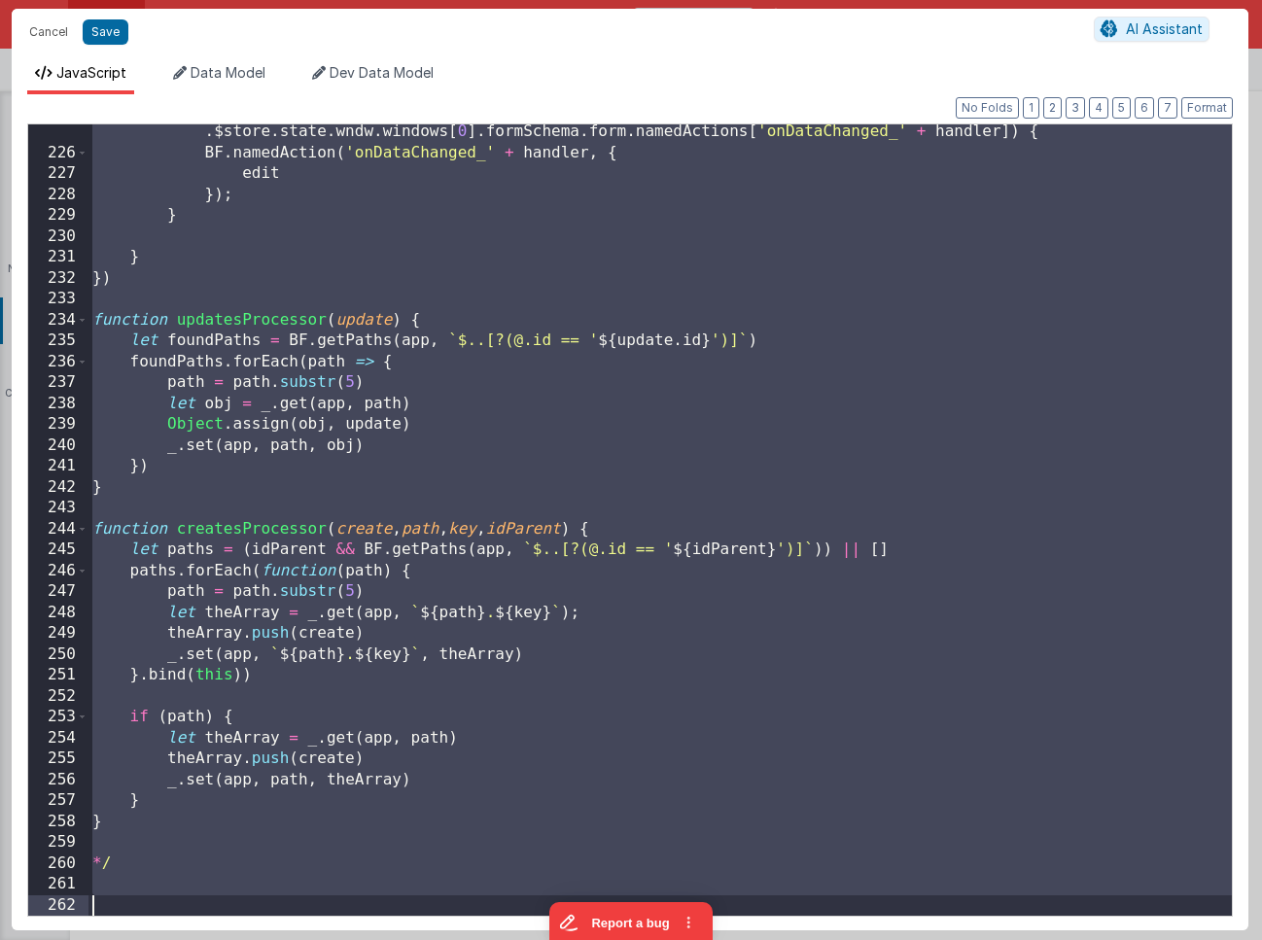
scroll to position [4706, 0]
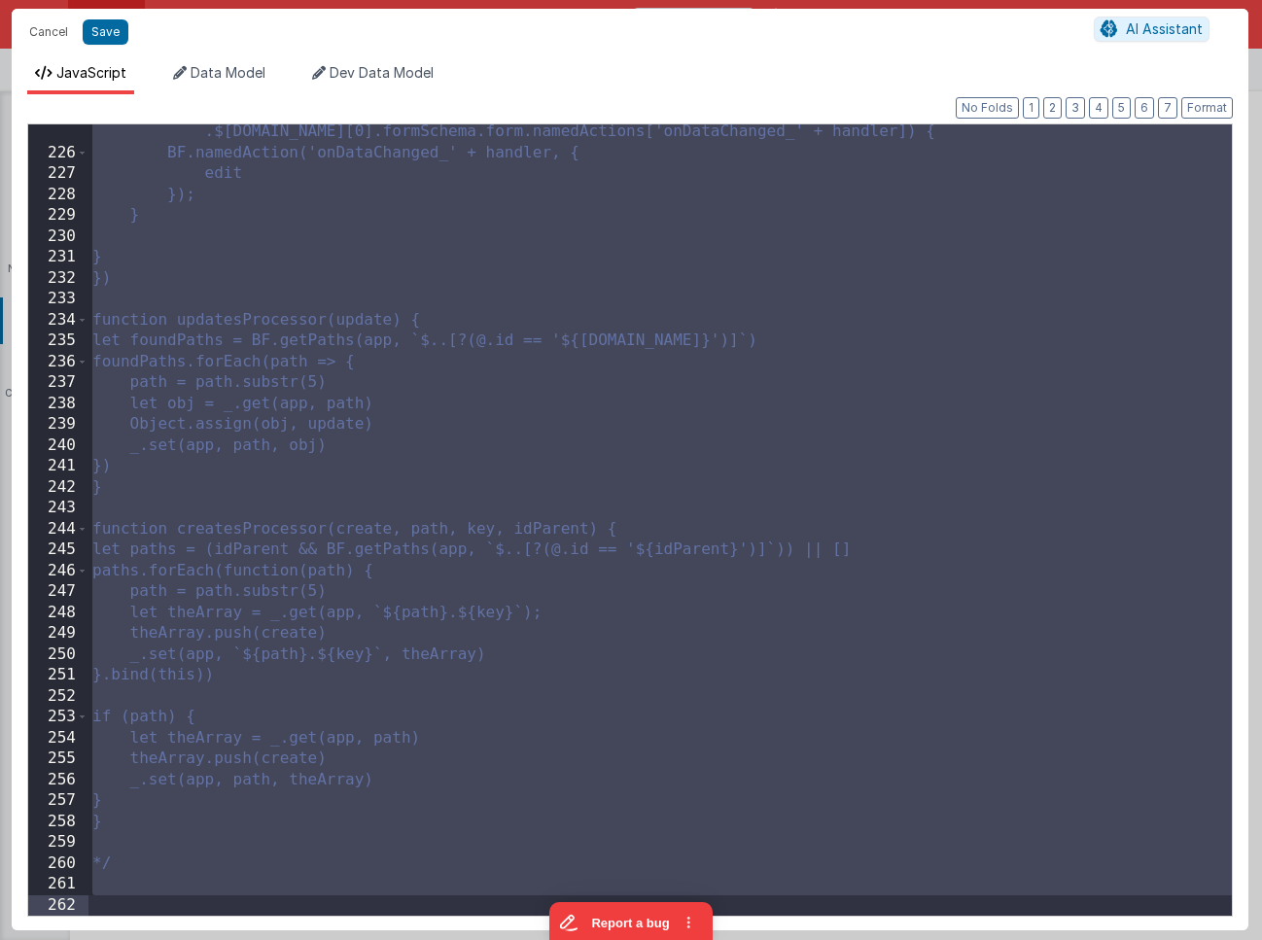
click at [824, 311] on div "if (handler !== undefined && vueapp.$store.state.site.content.namedActions['onD…" at bounding box center [659, 528] width 1143 height 855
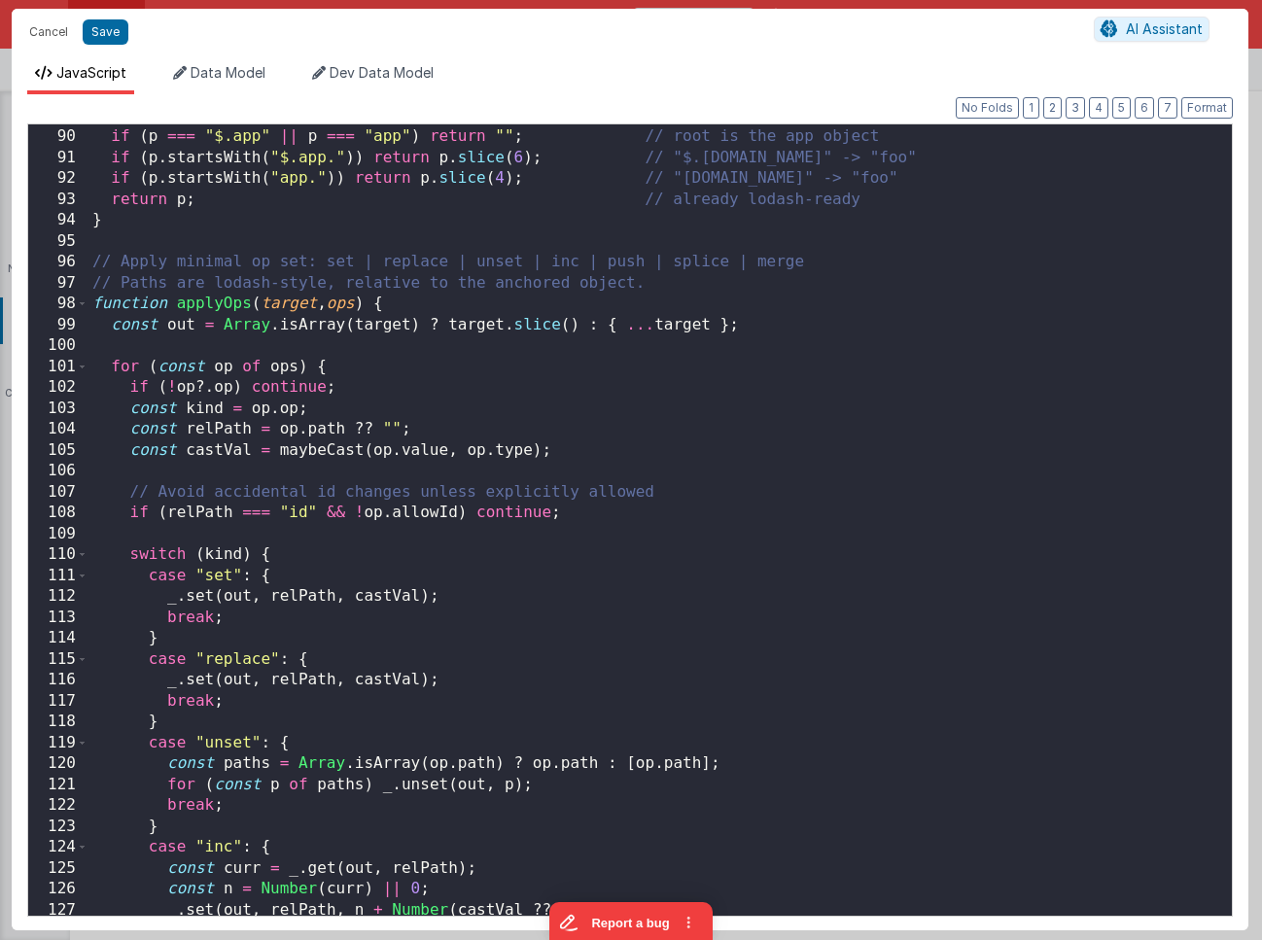
scroll to position [391, 0]
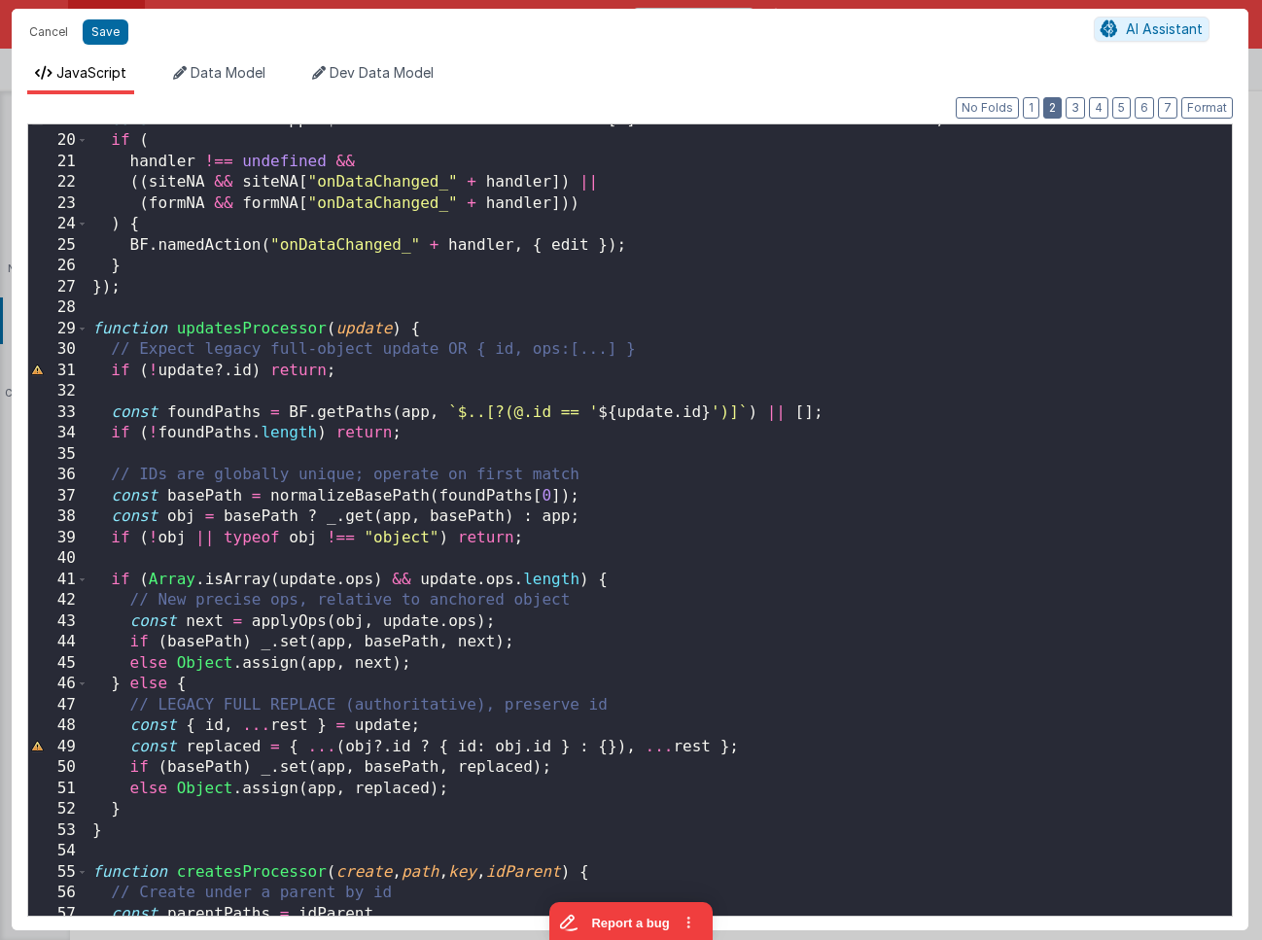
click at [1059, 105] on button "2" at bounding box center [1052, 107] width 18 height 21
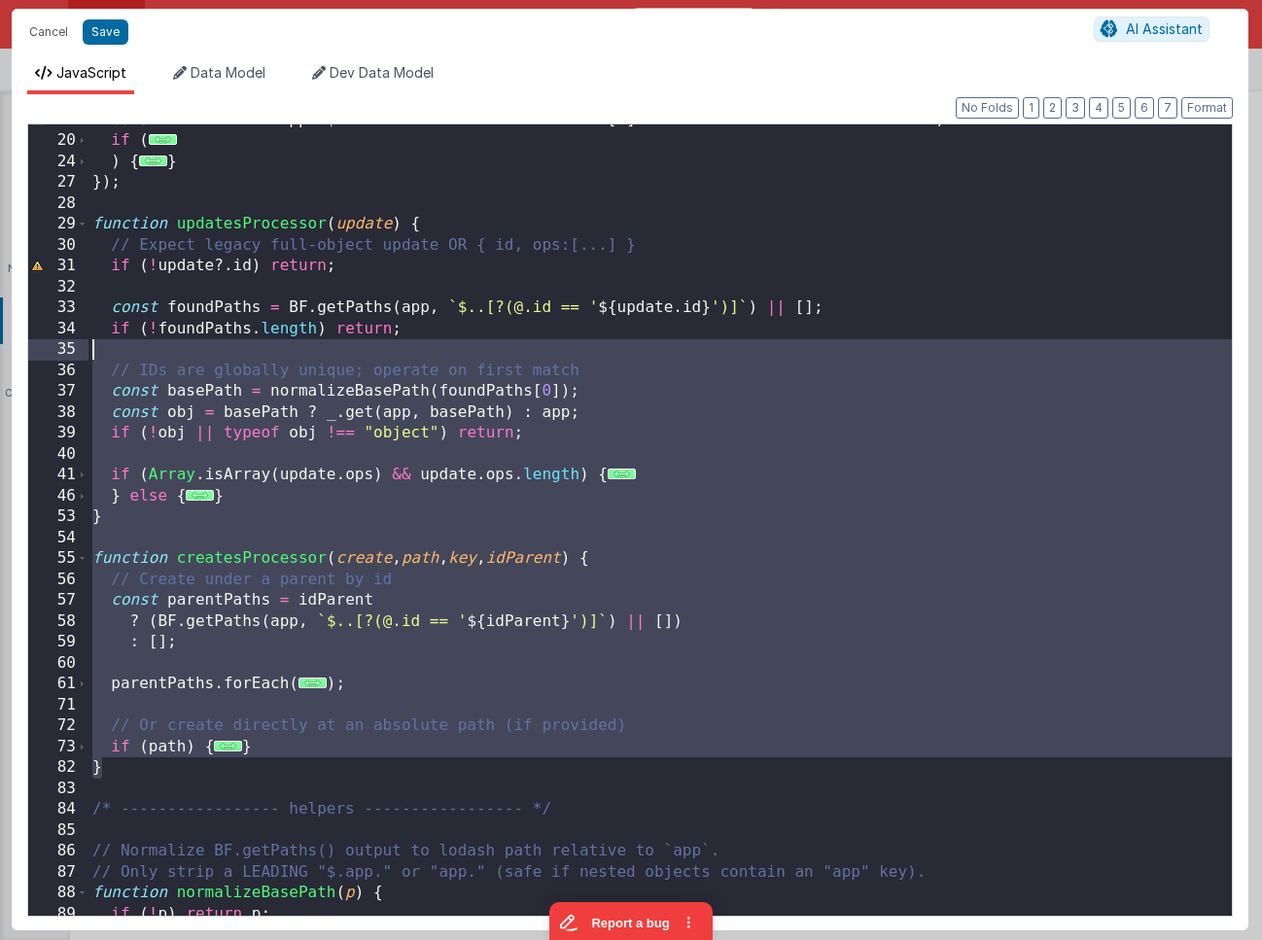
scroll to position [0, 0]
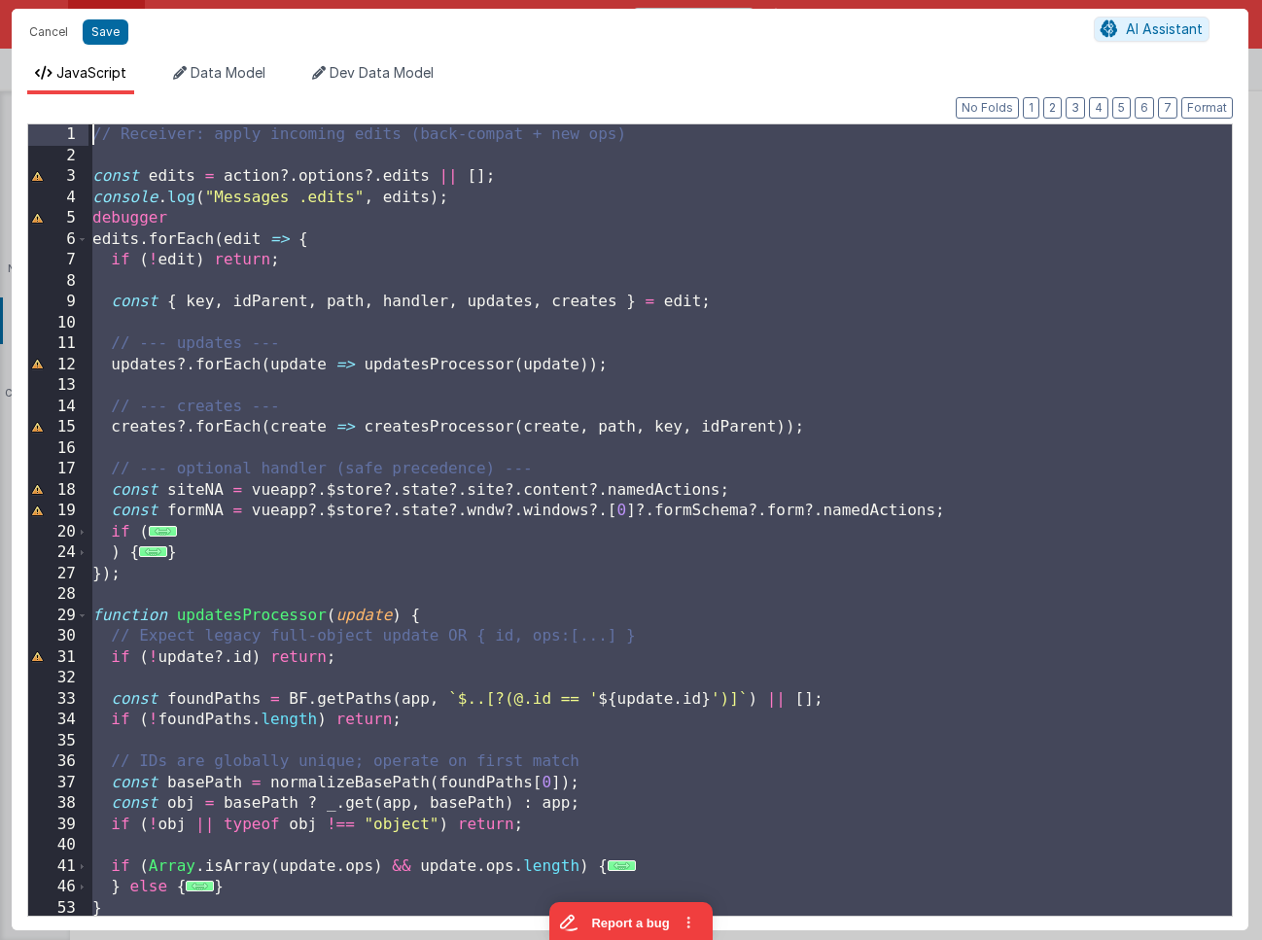
drag, startPoint x: 222, startPoint y: 775, endPoint x: 57, endPoint y: -95, distance: 885.5
click at [57, 0] on html "Cancel Save AI Assistant JavaScript Data Model Dev Data Model Format 7 6 5 4 3 …" at bounding box center [631, 470] width 1262 height 940
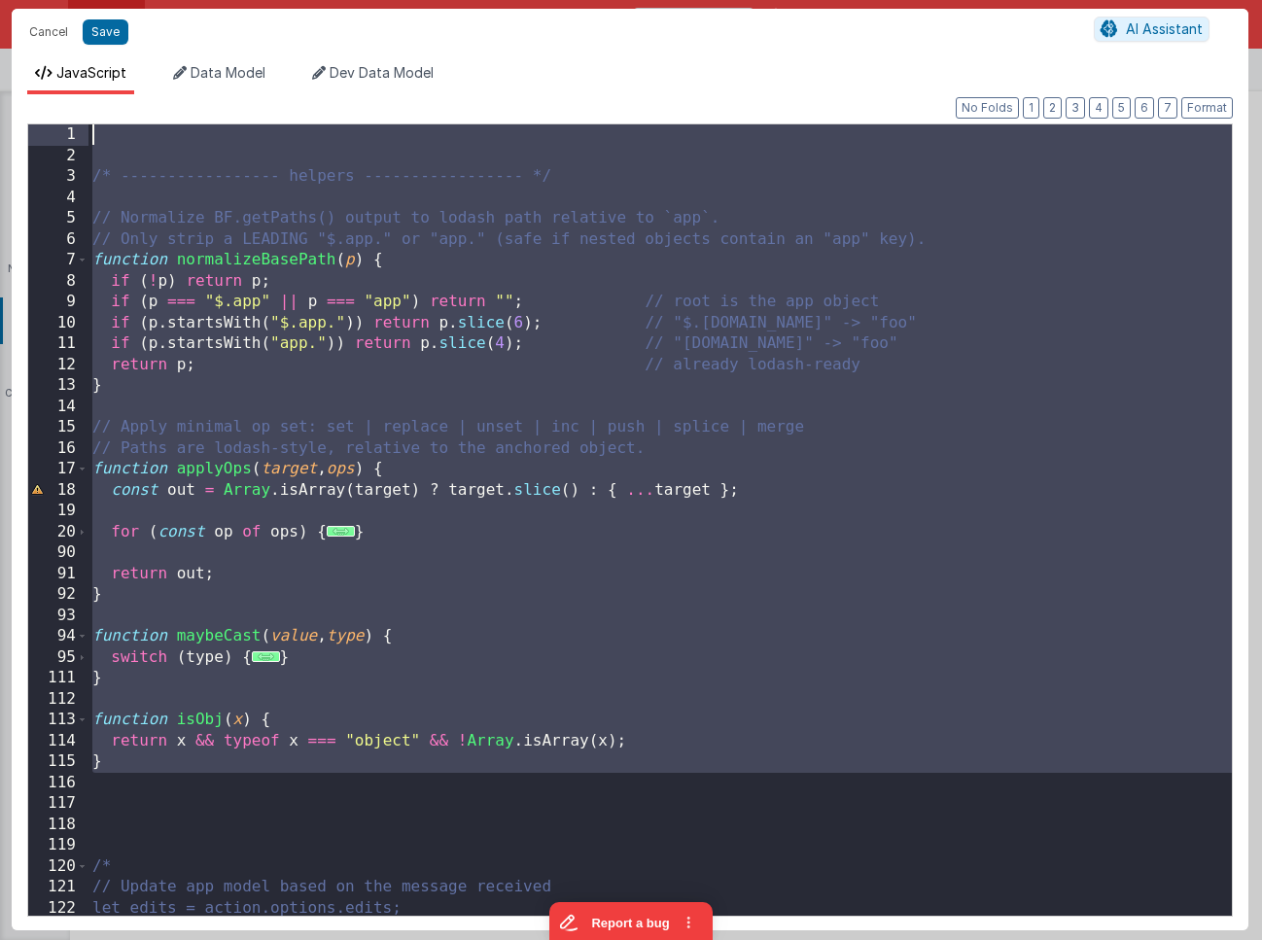
drag, startPoint x: 190, startPoint y: 659, endPoint x: -27, endPoint y: -72, distance: 762.6
click at [0, 0] on html "Cancel Save AI Assistant JavaScript Data Model Dev Data Model Format 7 6 5 4 3 …" at bounding box center [631, 470] width 1262 height 940
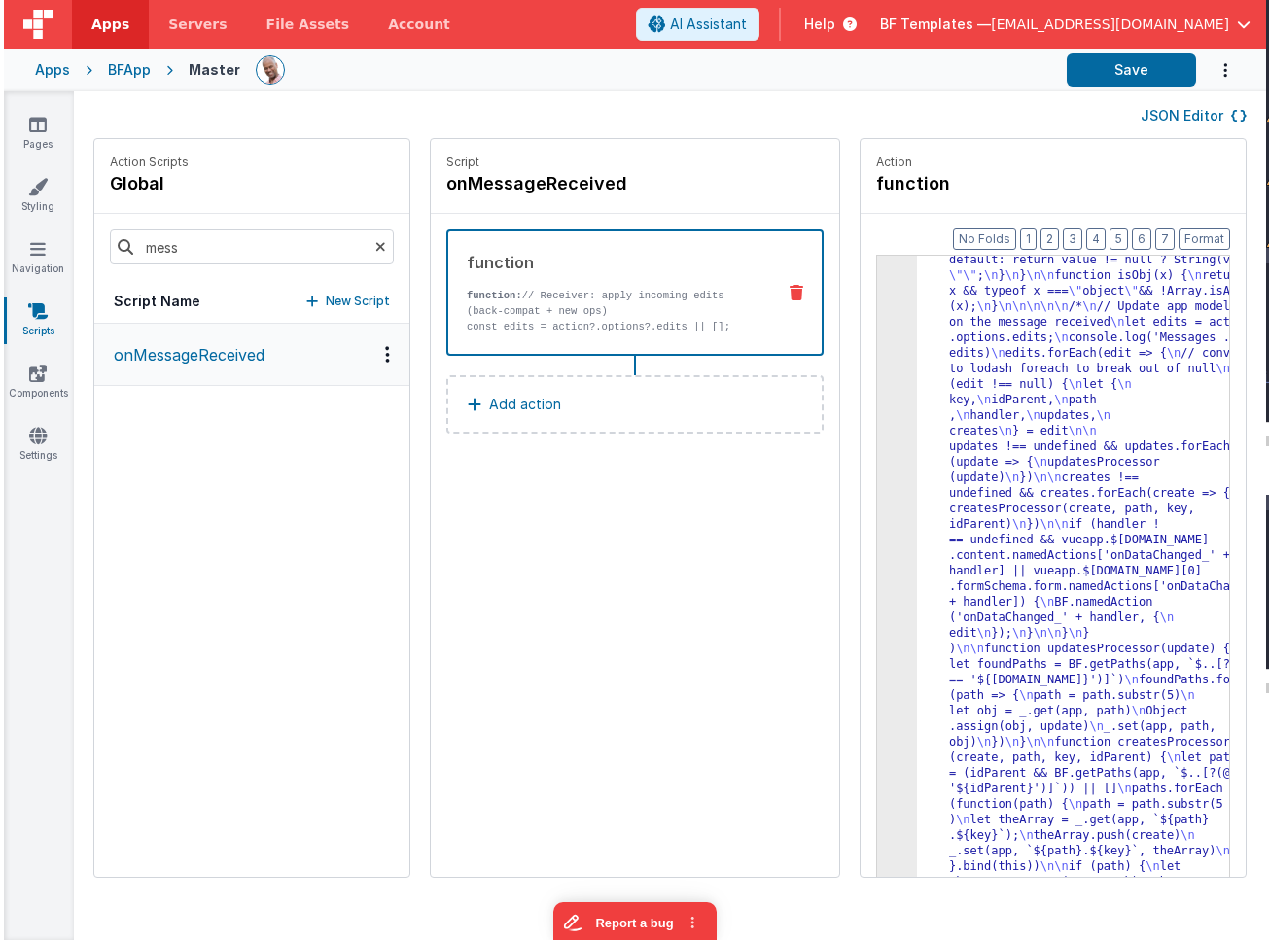
scroll to position [1870, 0]
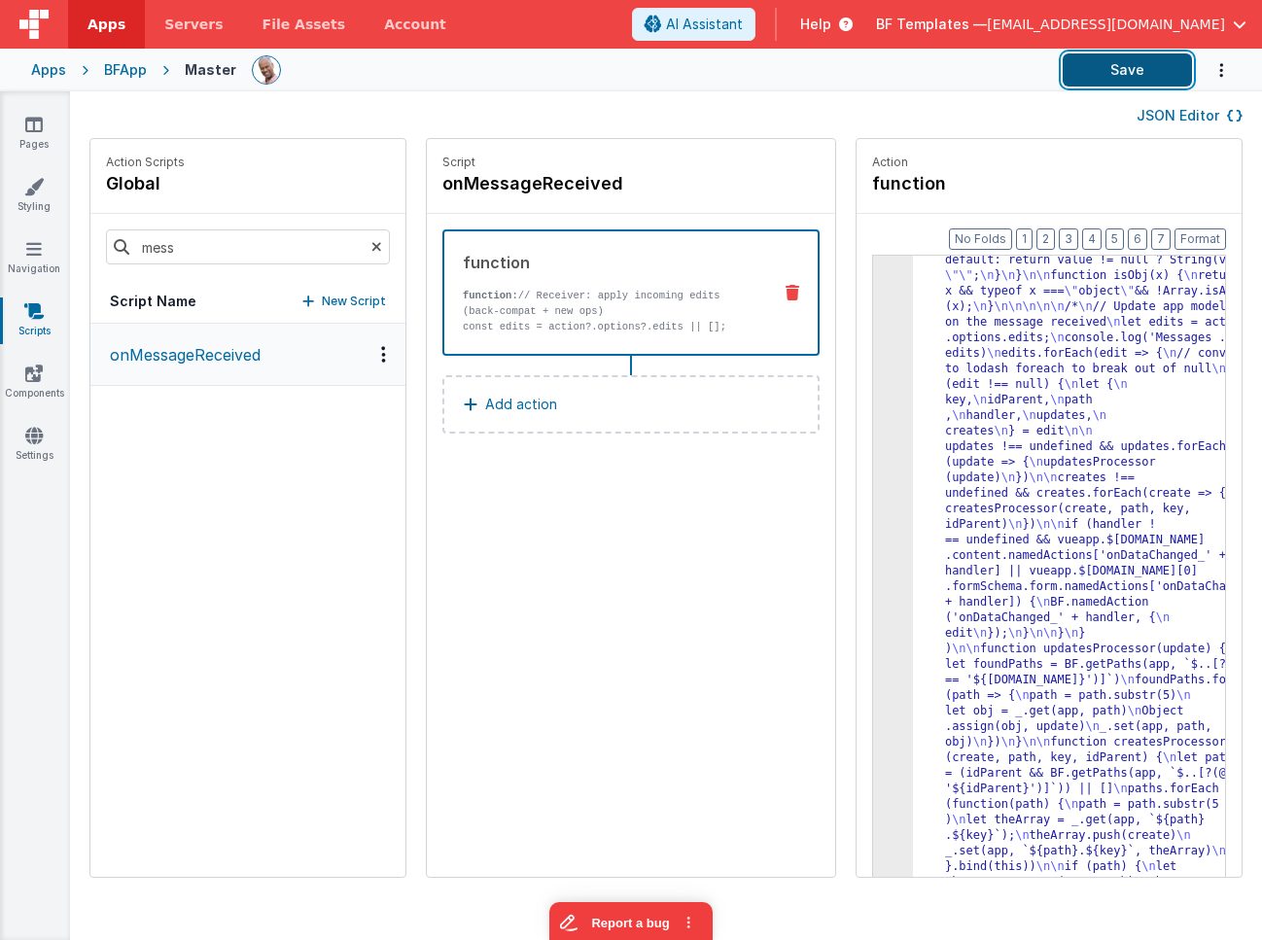
click at [1095, 76] on button "Save" at bounding box center [1127, 69] width 129 height 33
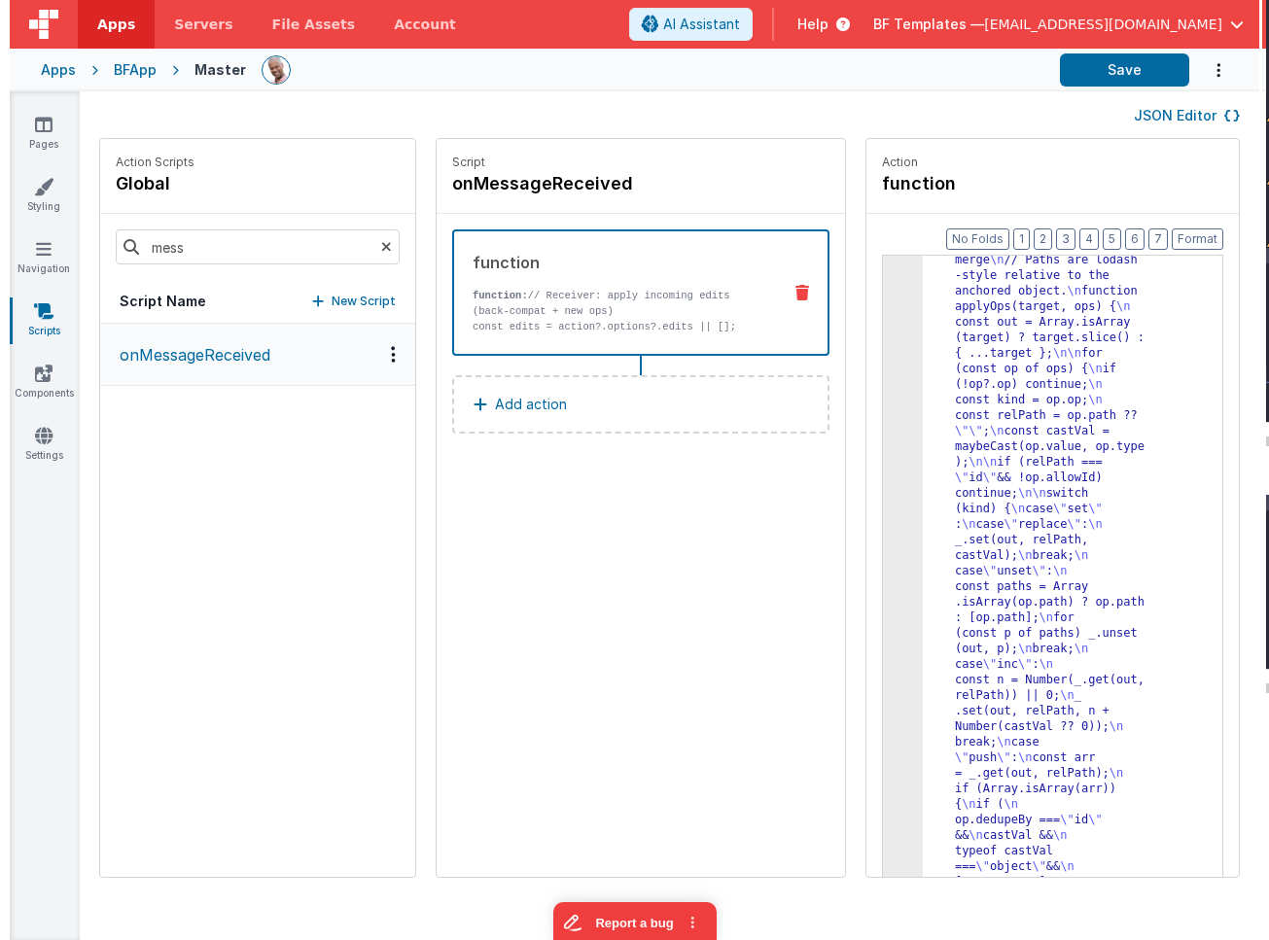
scroll to position [1838, 0]
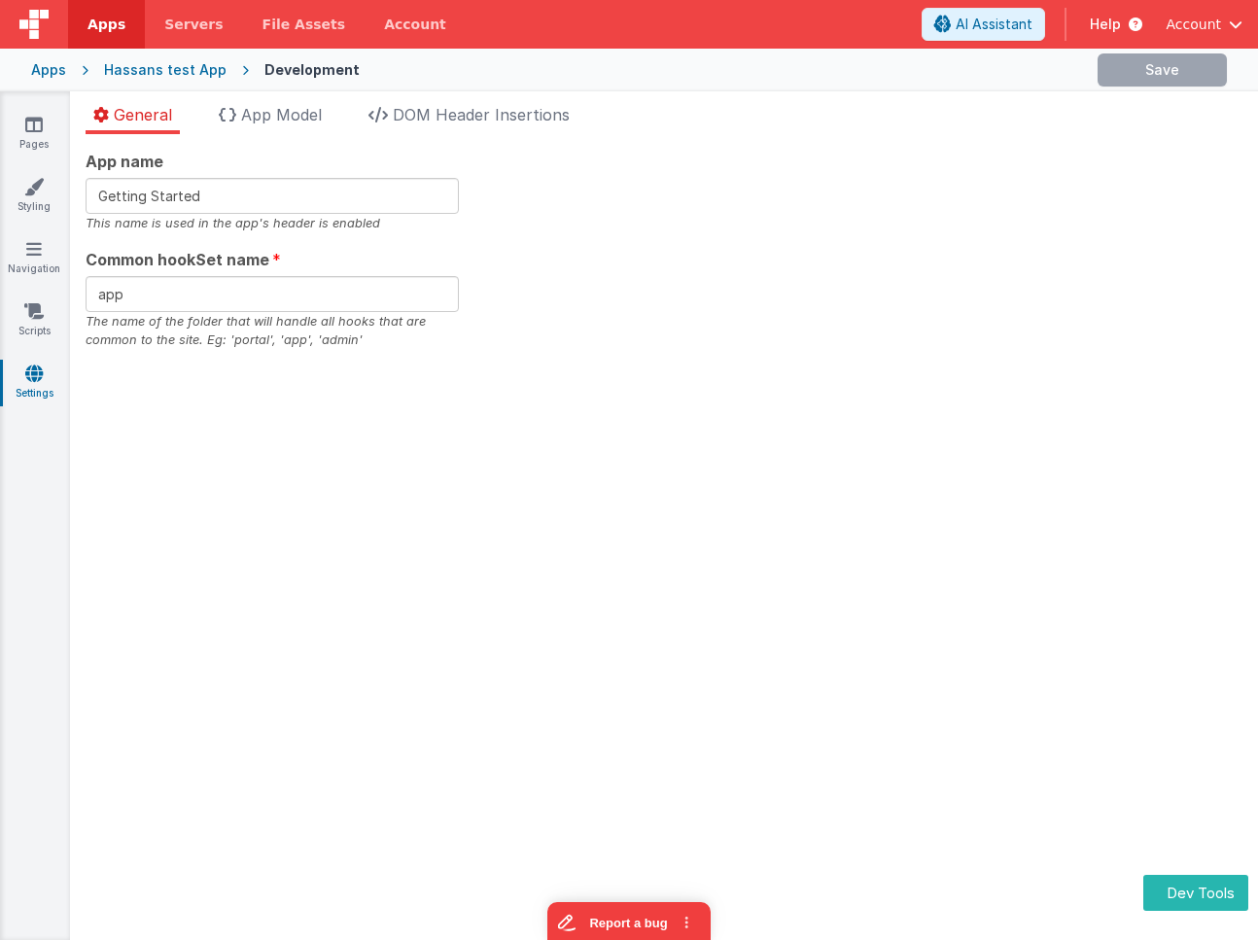
type input "Getting Started."
